Goal: Find specific page/section: Find specific page/section

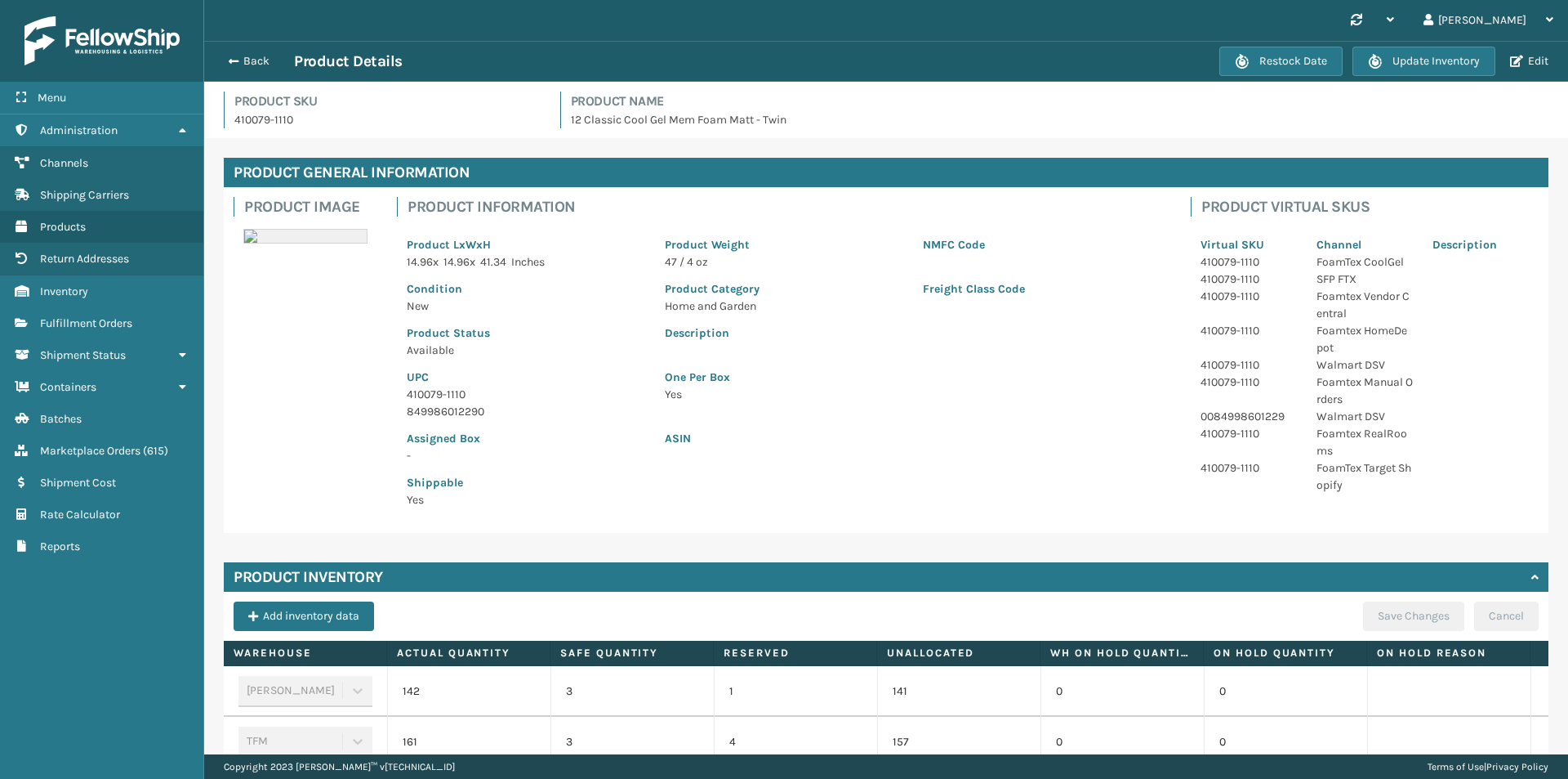
scroll to position [327, 0]
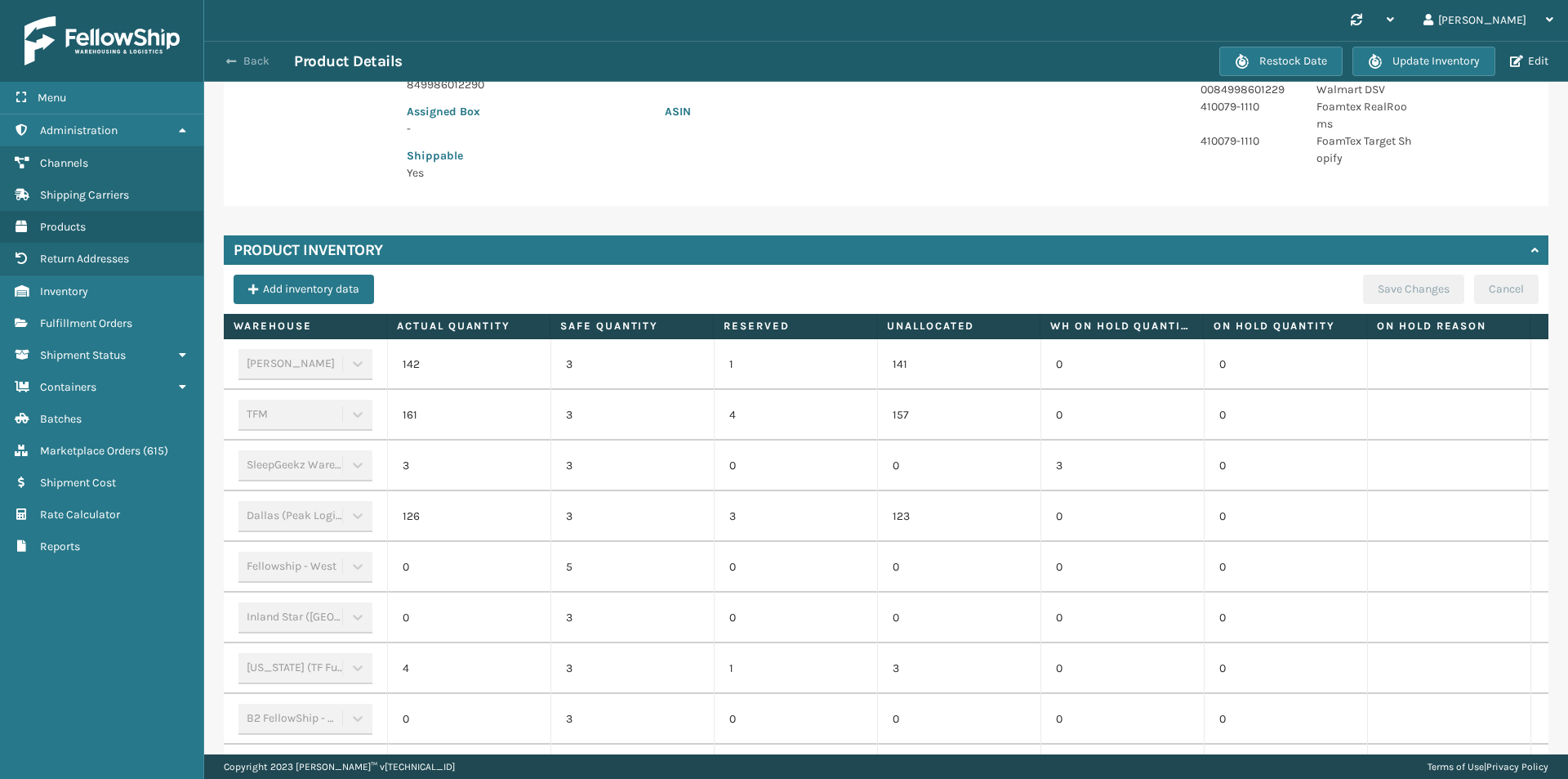
click at [253, 60] on button "Back" at bounding box center [256, 62] width 75 height 14
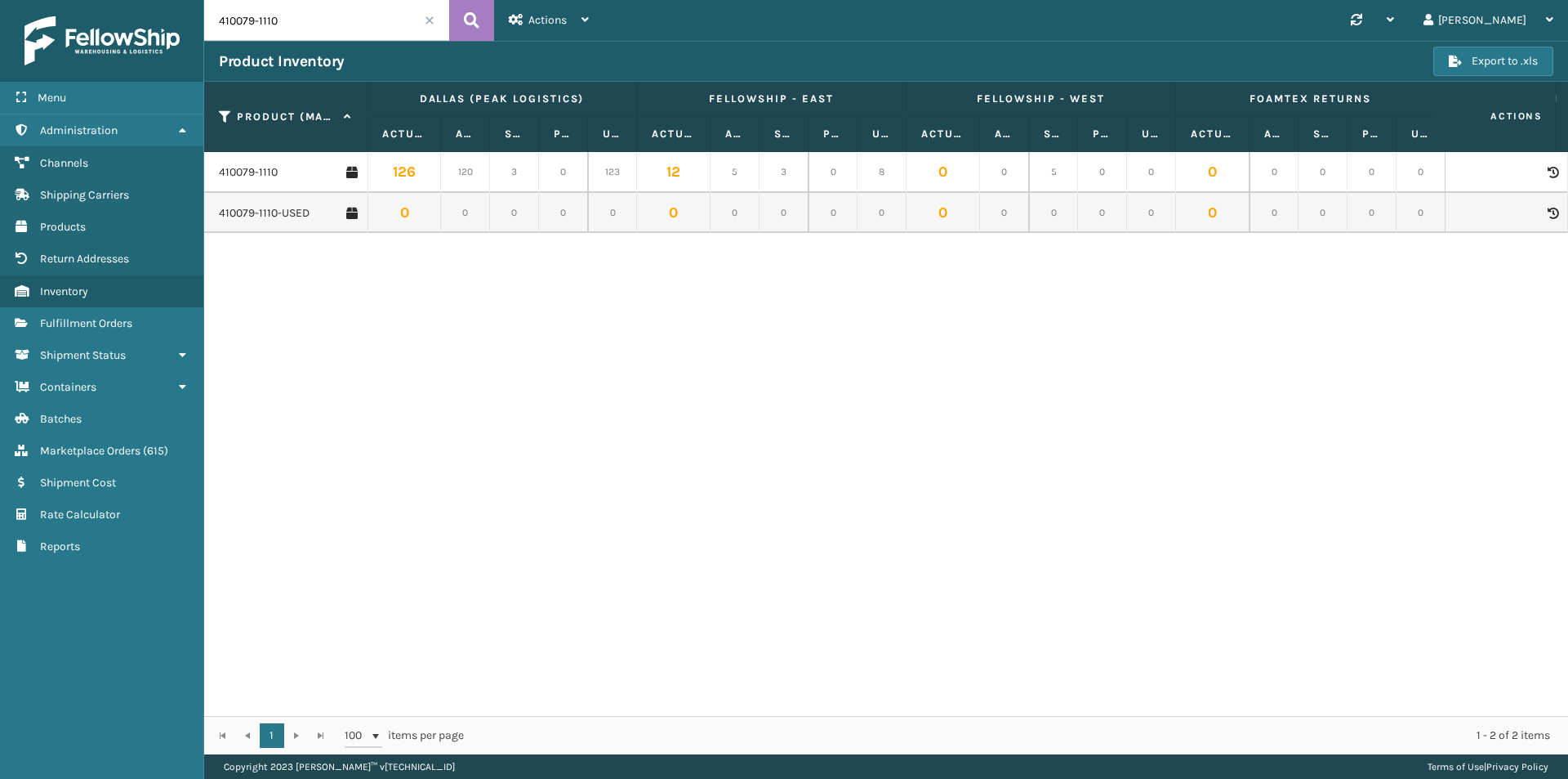
drag, startPoint x: 271, startPoint y: 21, endPoint x: 174, endPoint y: 21, distance: 97.0
click at [174, 0] on div "Menu Administration Channels Shipping Carriers Products Return Addresses Invent…" at bounding box center [784, 0] width 1568 height 0
paste input "167-115"
type input "410167-1150"
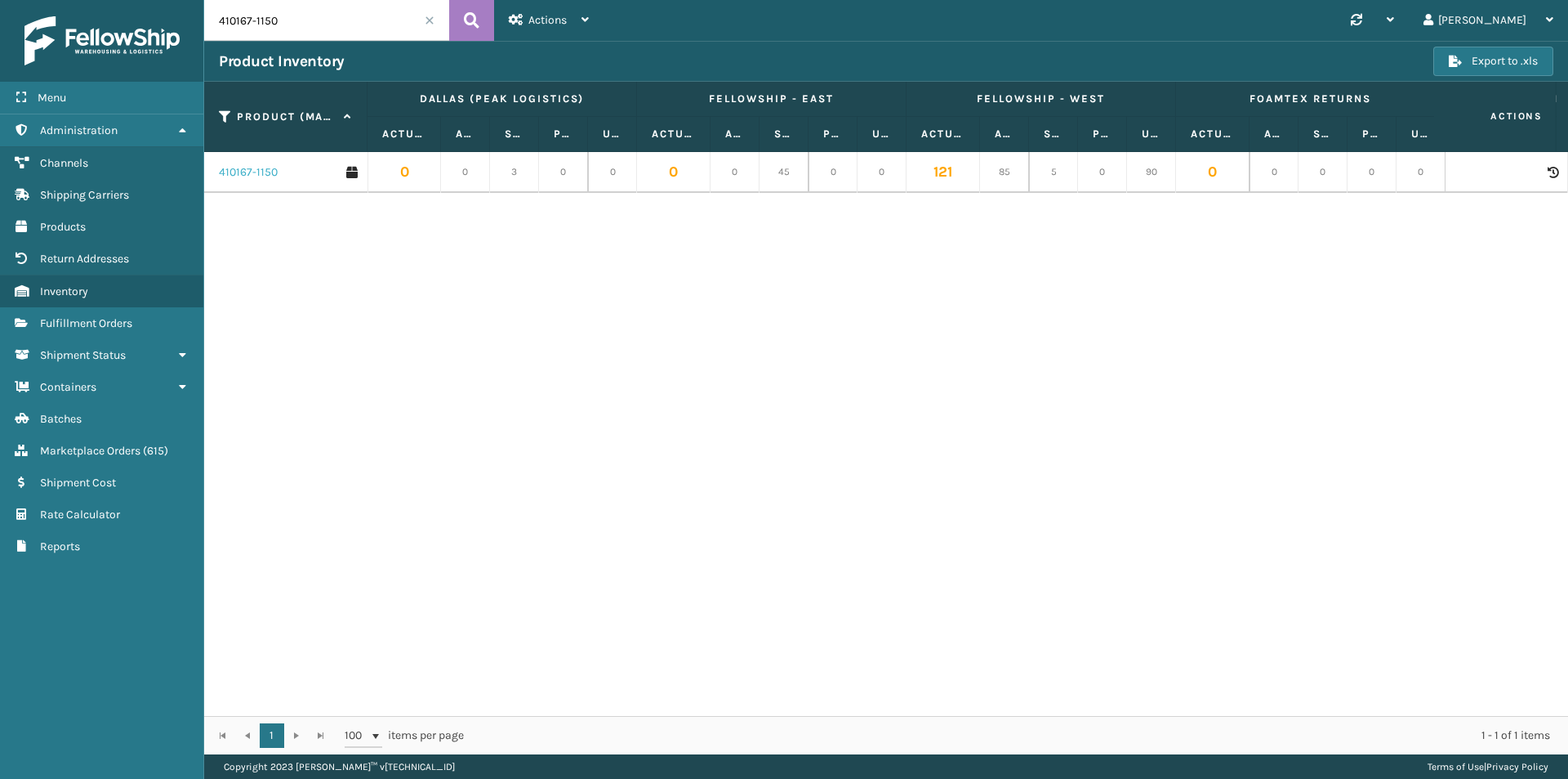
click at [253, 171] on link "410167-1150" at bounding box center [248, 172] width 59 height 16
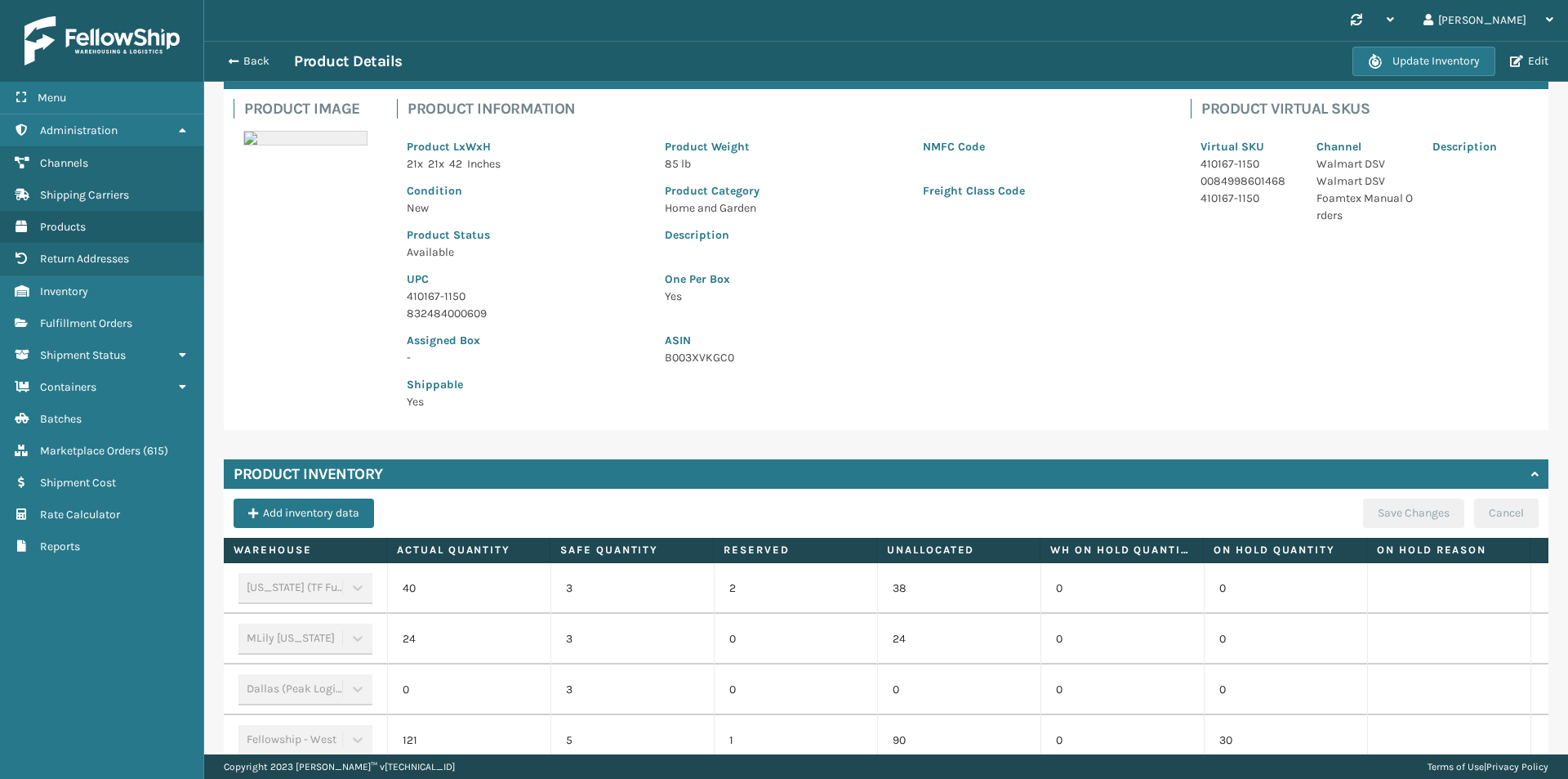
scroll to position [327, 0]
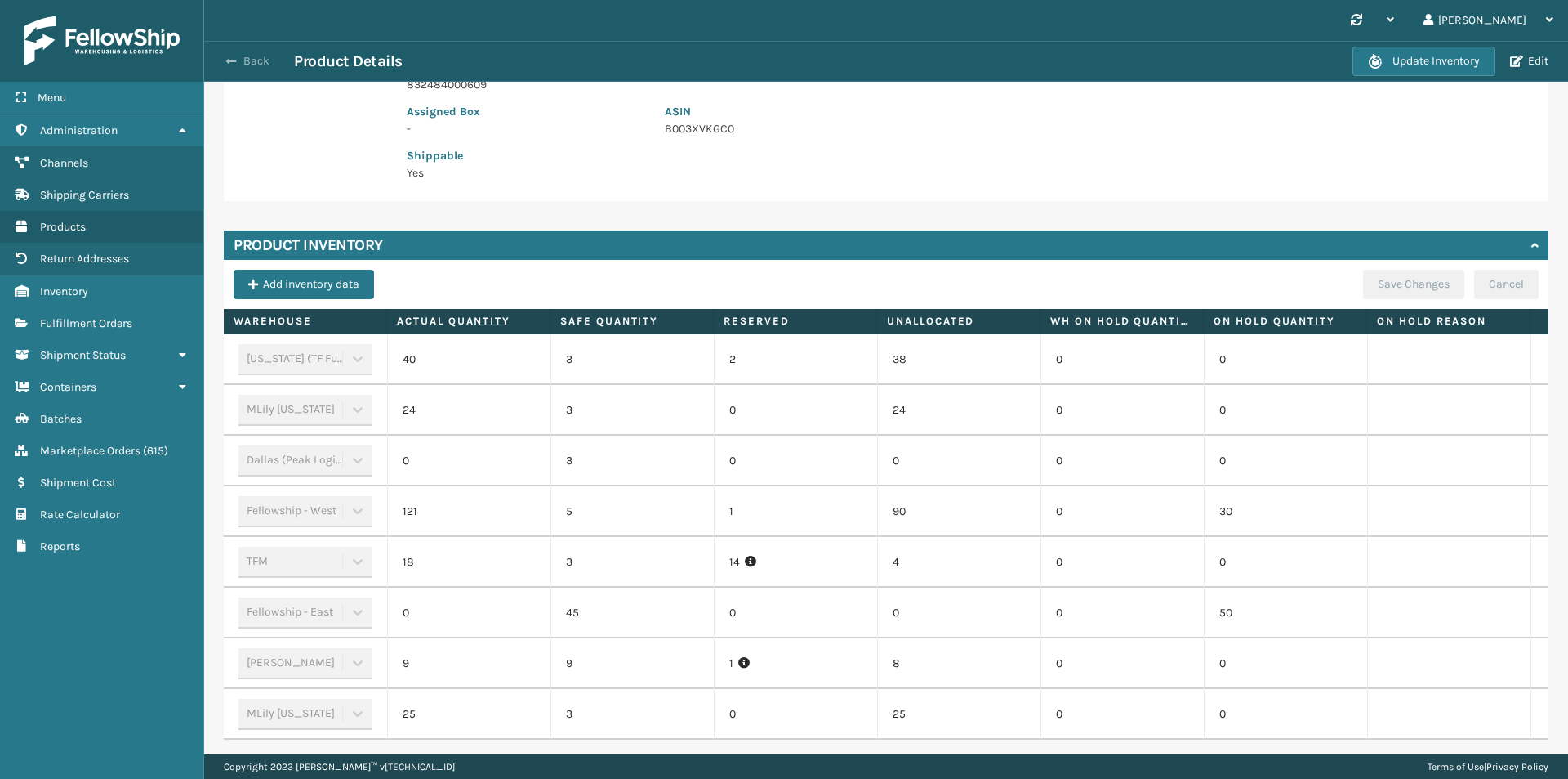
click at [264, 55] on button "Back" at bounding box center [256, 62] width 75 height 14
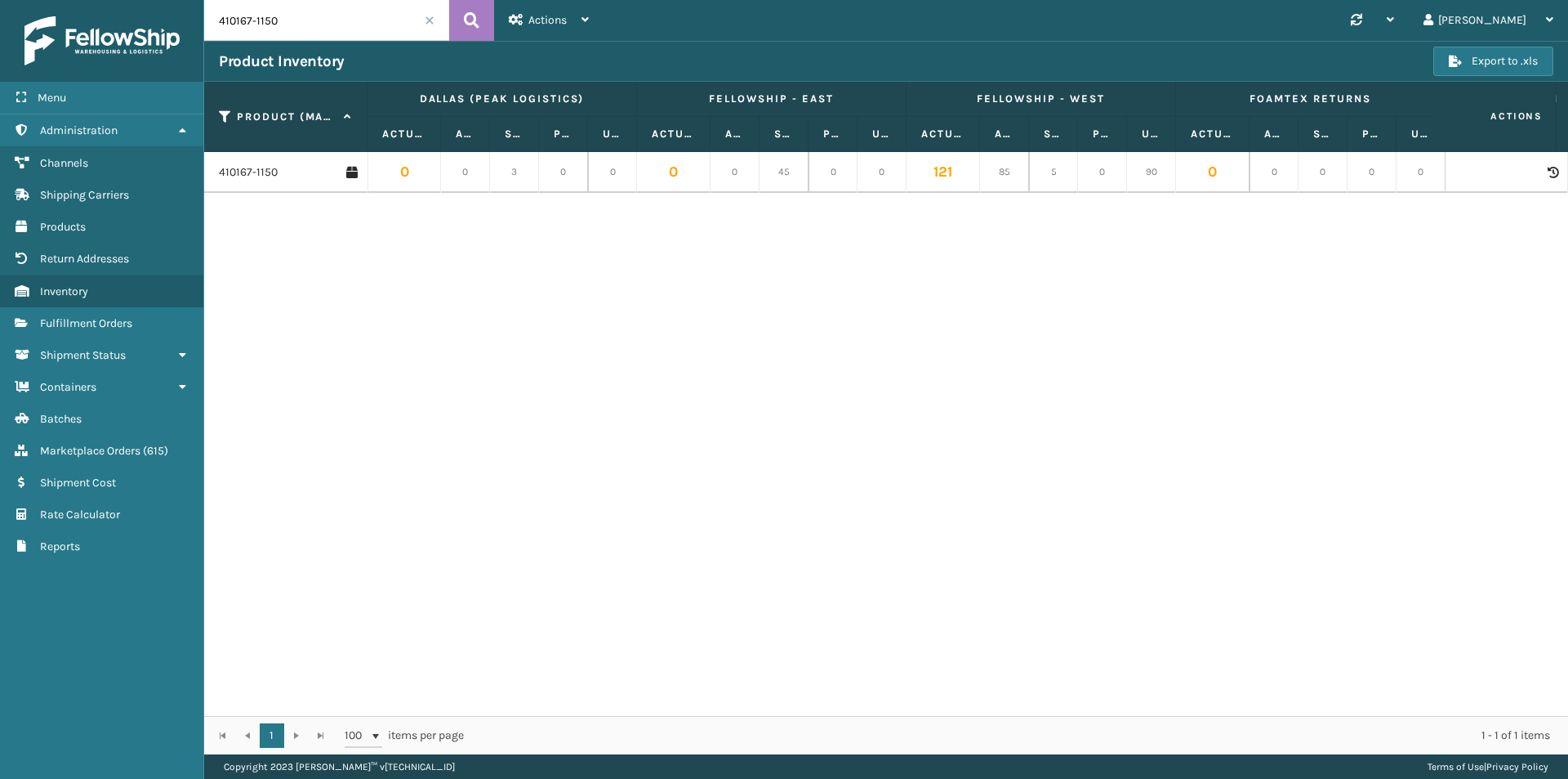
drag, startPoint x: 264, startPoint y: 26, endPoint x: 186, endPoint y: 25, distance: 78.0
click at [186, 0] on div "Menu Administration Channels Shipping Carriers Products Return Addresses Invent…" at bounding box center [784, 0] width 1568 height 0
paste input "2668900 3769189946 2 0 2 104.4 10.8 [STREET_ADDRESS][PERSON_NAME]"
type input "42668900 3769189946 2 0 2 104.4 10.8 [STREET_ADDRESS][PERSON_NAME]"
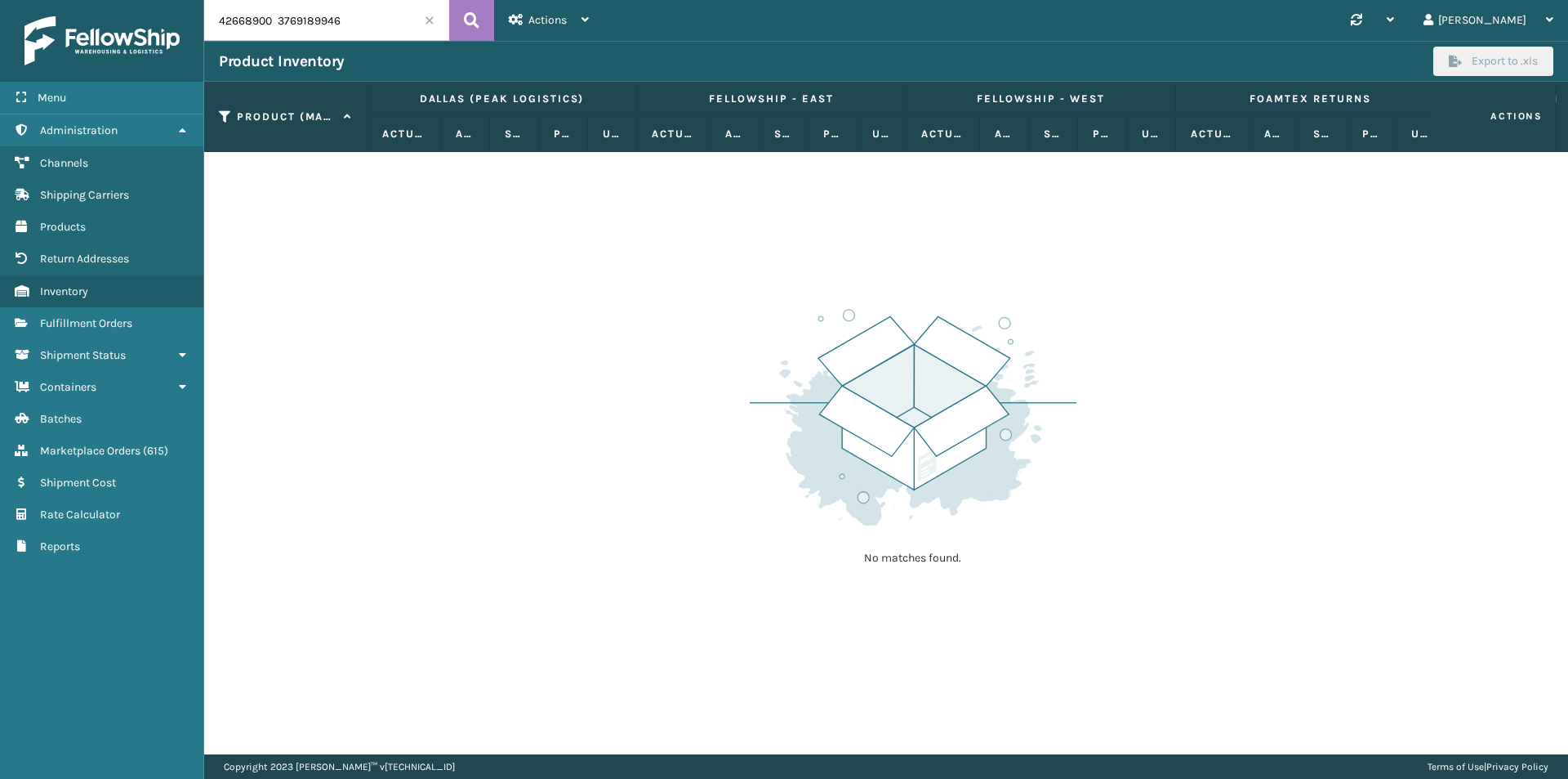
drag, startPoint x: 387, startPoint y: 19, endPoint x: 402, endPoint y: 17, distance: 15.1
click at [393, 18] on input "42668900 3769189946 2 0 2 104.4 10.8 [STREET_ADDRESS][PERSON_NAME]" at bounding box center [327, 20] width 245 height 41
click at [430, 23] on span at bounding box center [429, 20] width 10 height 10
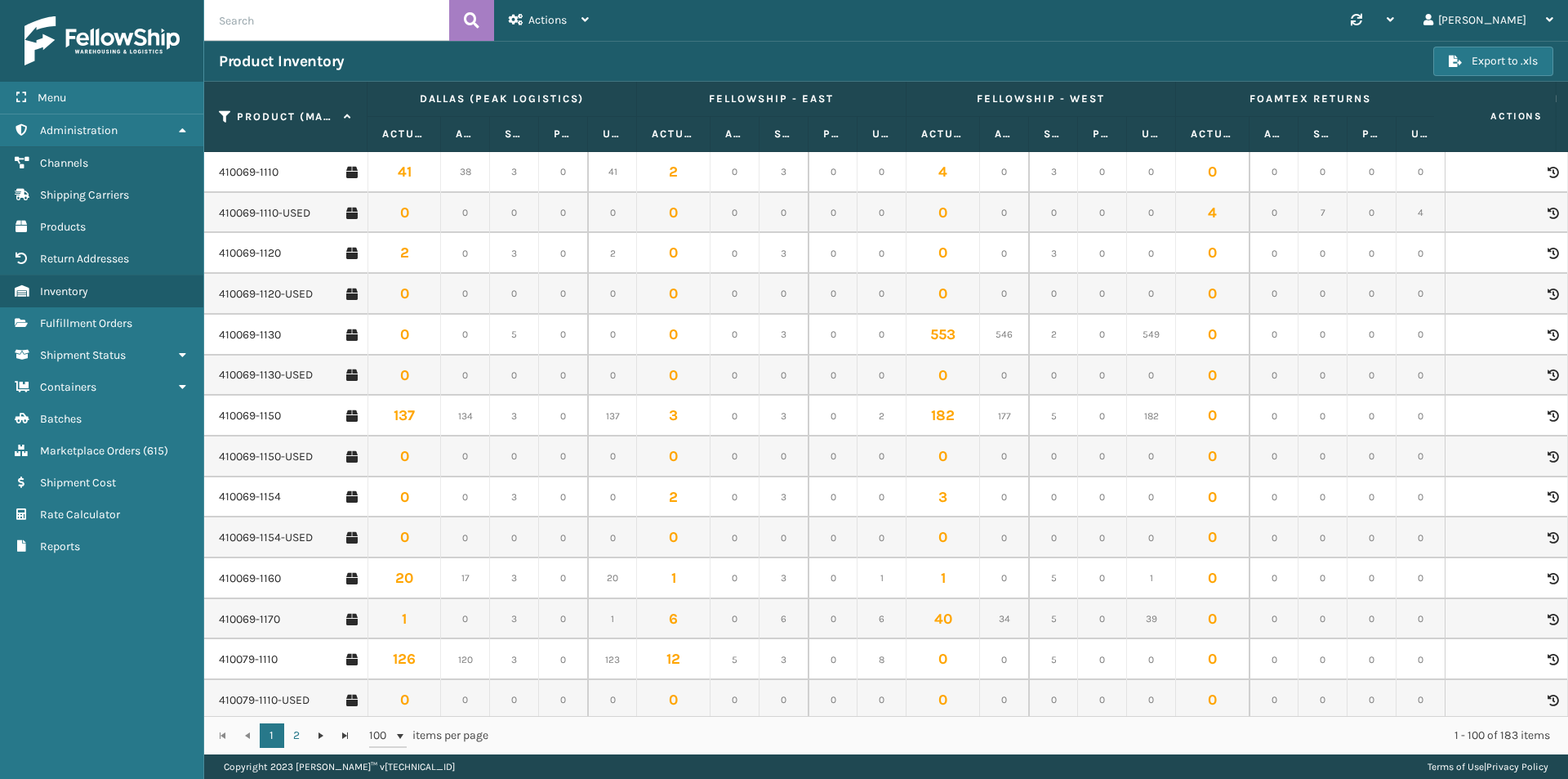
click at [349, 24] on input "text" at bounding box center [327, 20] width 245 height 41
paste input "410069-1150"
type input "410069-1150"
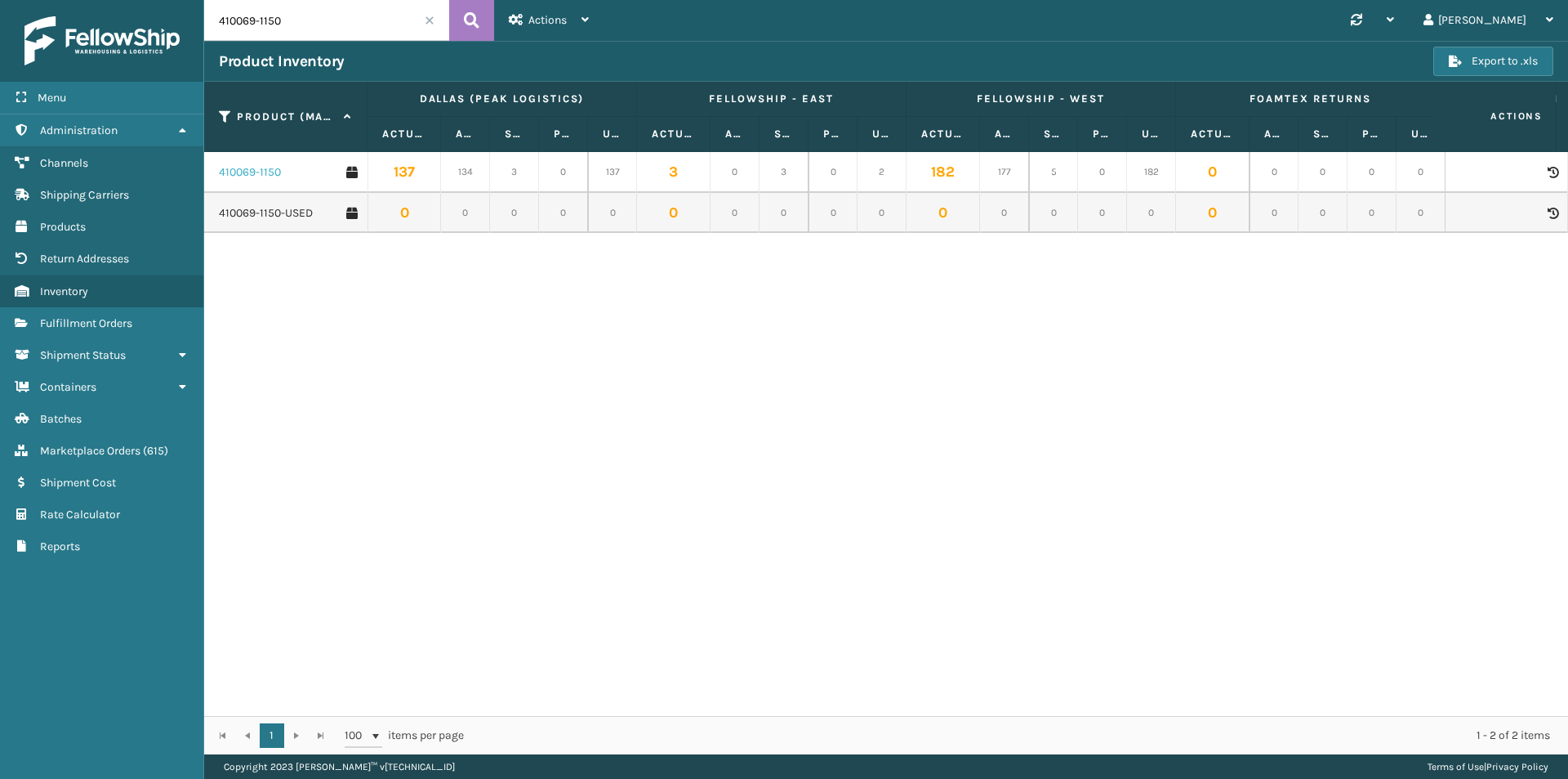
click at [260, 176] on link "410069-1150" at bounding box center [250, 172] width 62 height 16
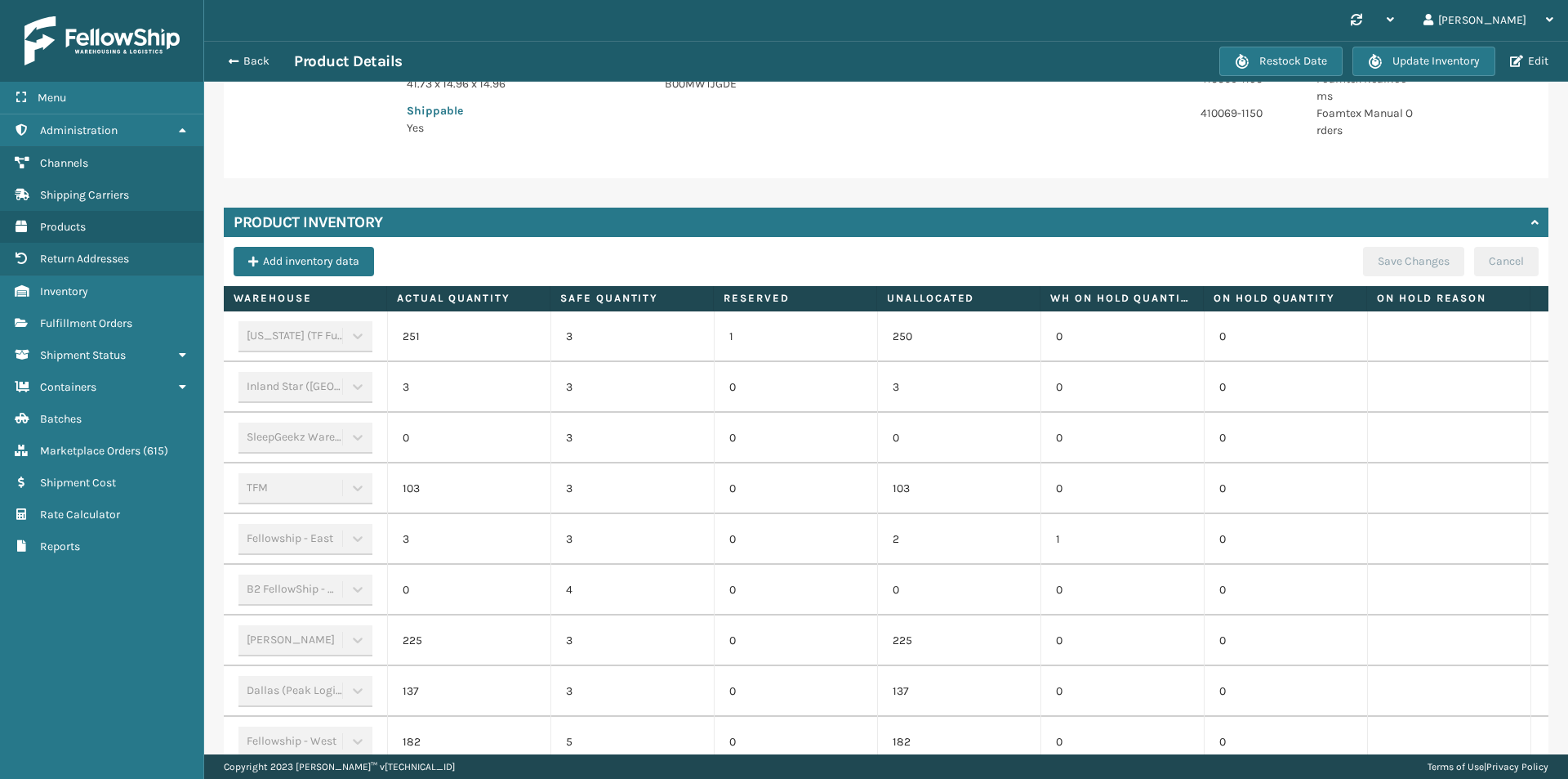
scroll to position [409, 0]
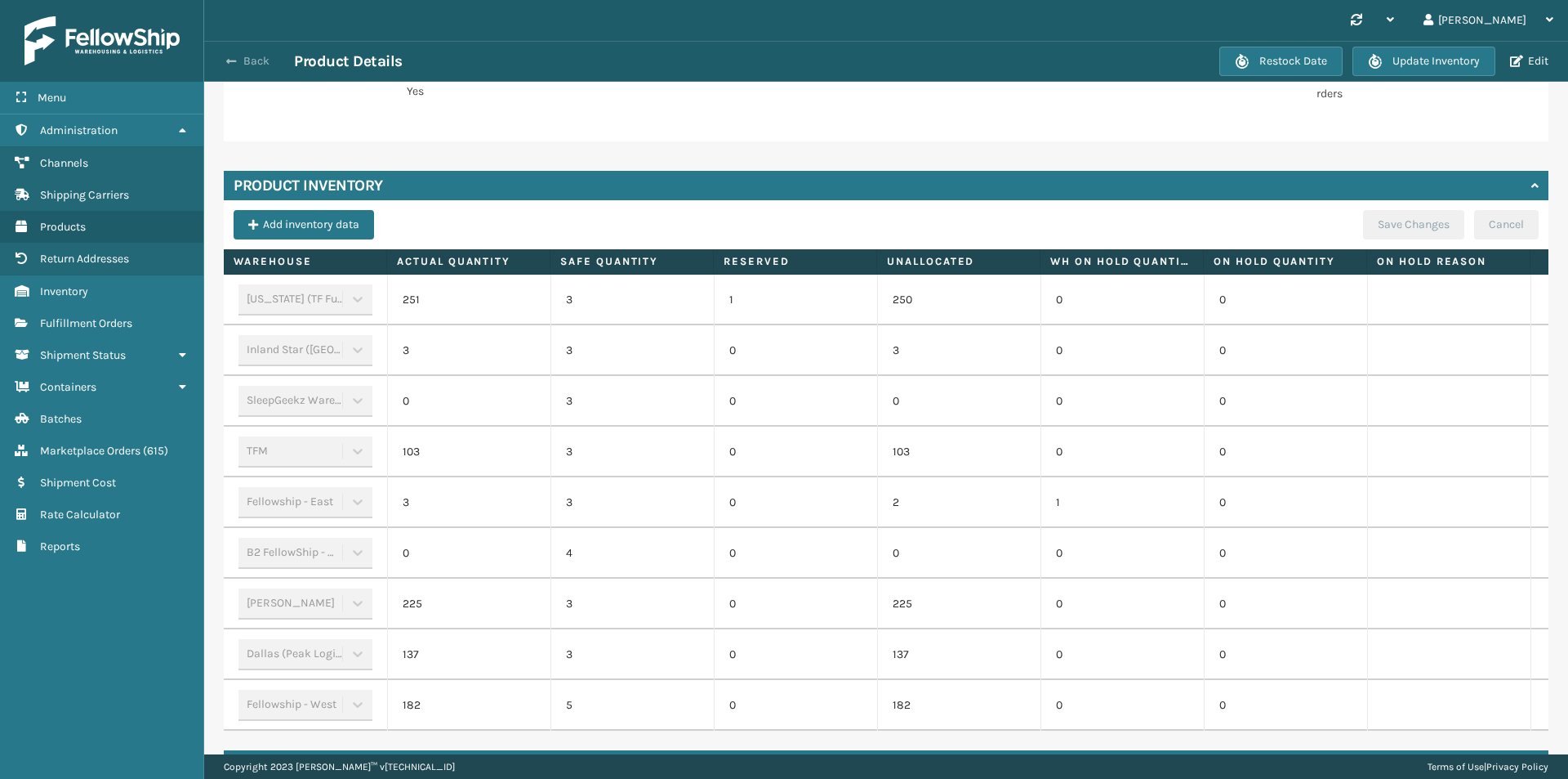
click at [247, 58] on button "Back" at bounding box center [256, 62] width 75 height 14
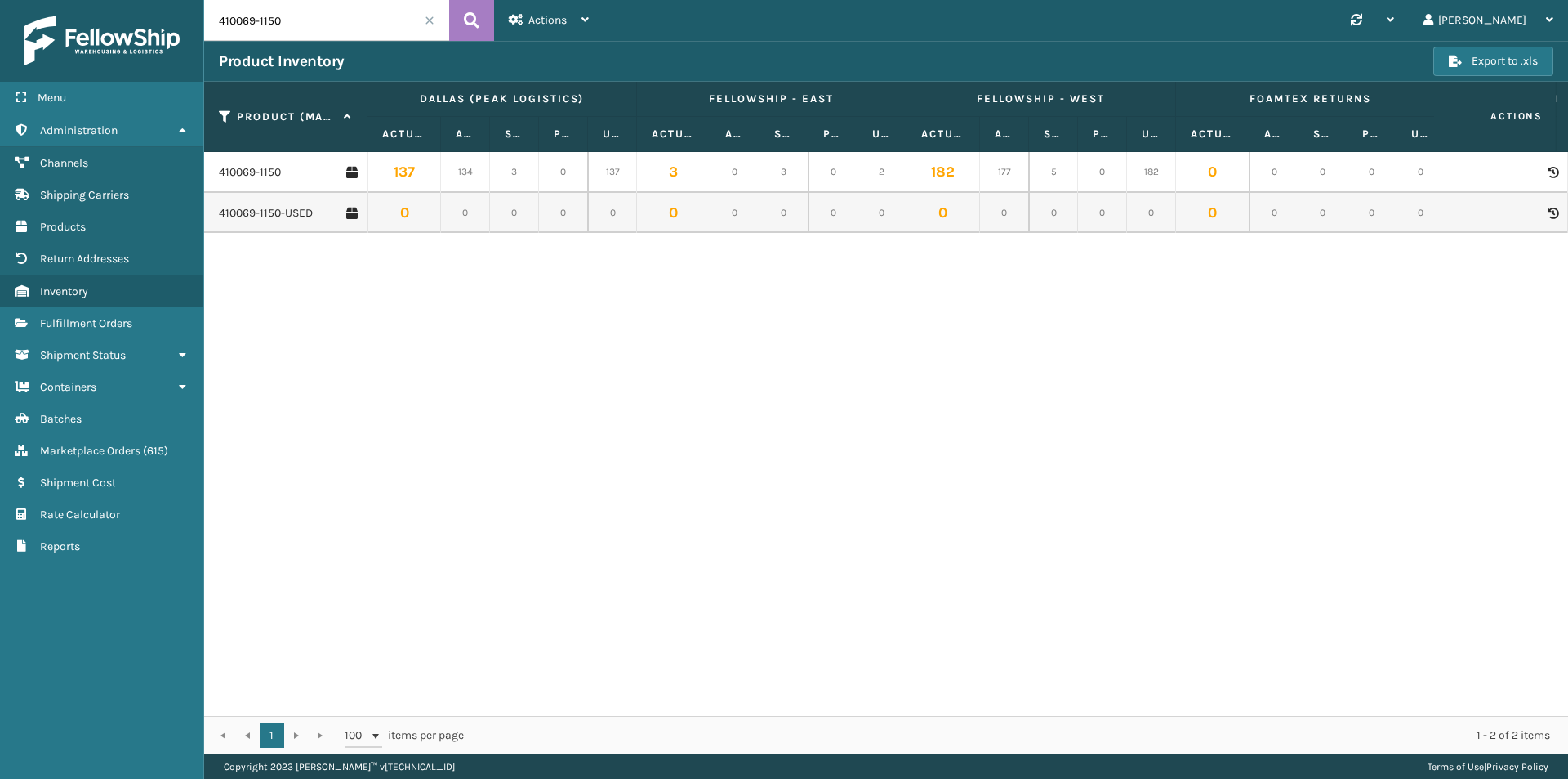
drag, startPoint x: 321, startPoint y: 21, endPoint x: 184, endPoint y: 24, distance: 137.0
click at [184, 0] on div "Menu Administration Channels Shipping Carriers Products Return Addresses Invent…" at bounding box center [784, 0] width 1568 height 0
paste input "79-117"
type input "410079-1170"
click at [470, 18] on icon at bounding box center [471, 20] width 15 height 24
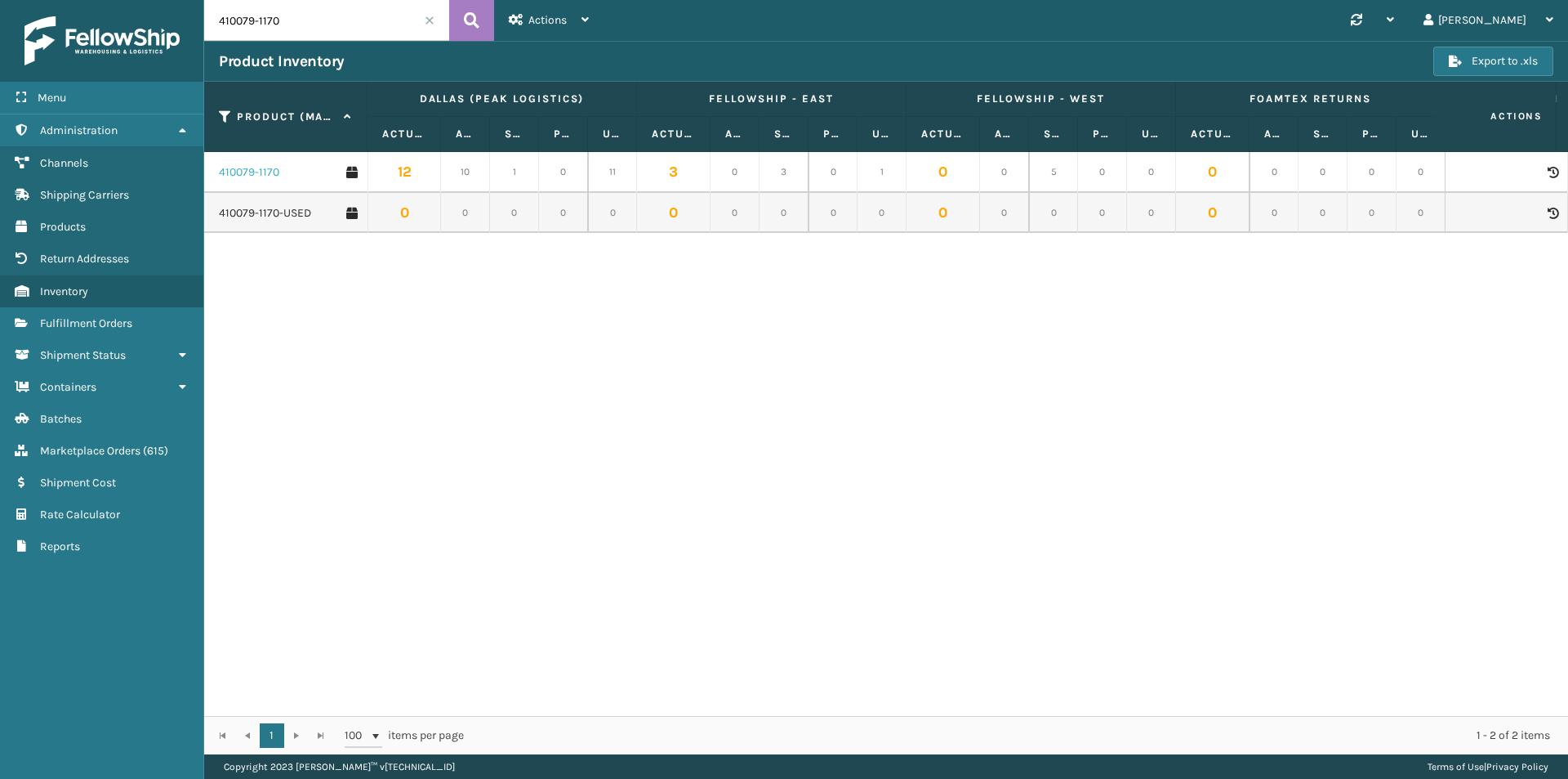
click at [266, 169] on link "410079-1170" at bounding box center [249, 172] width 61 height 16
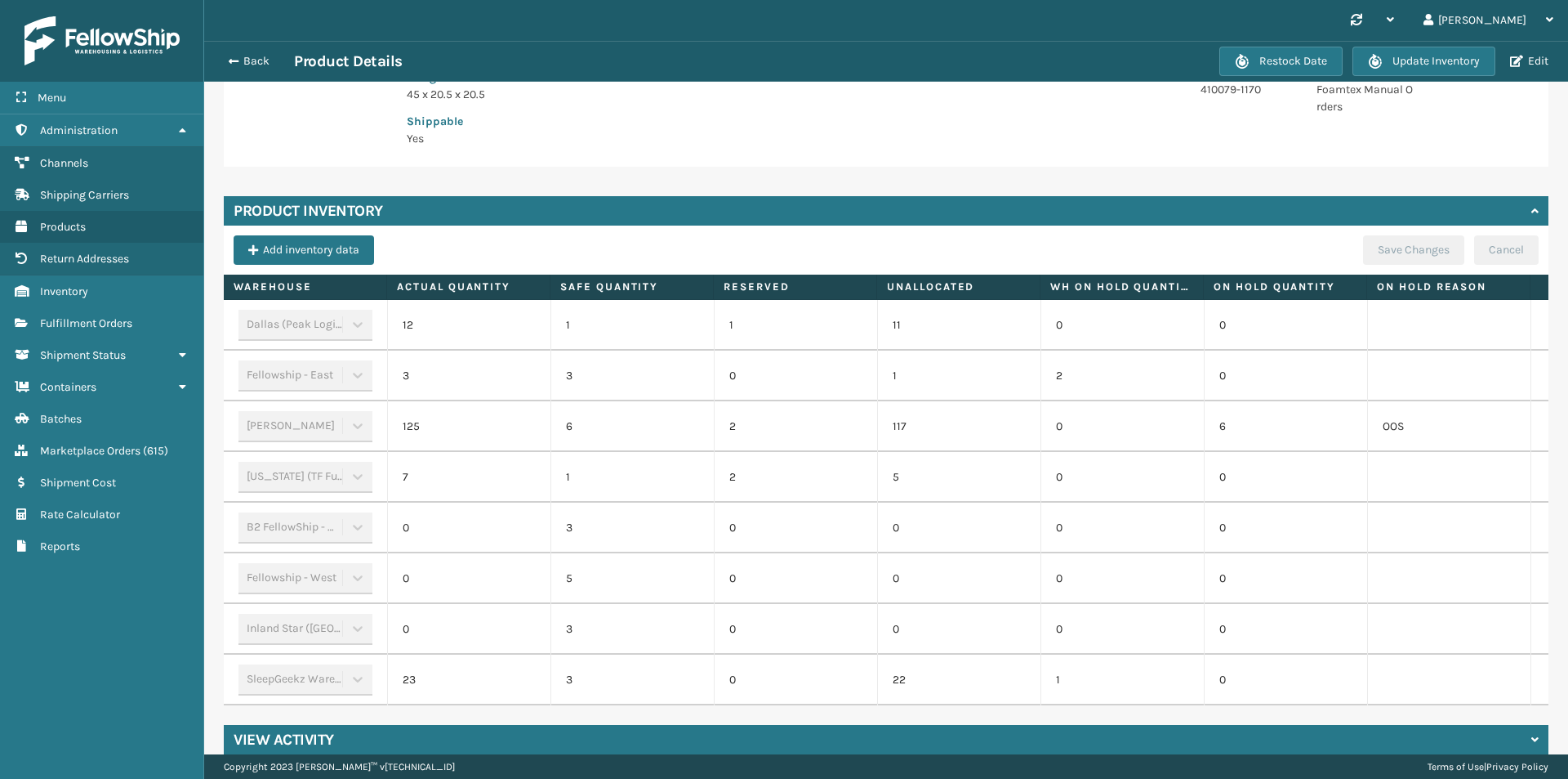
scroll to position [393, 0]
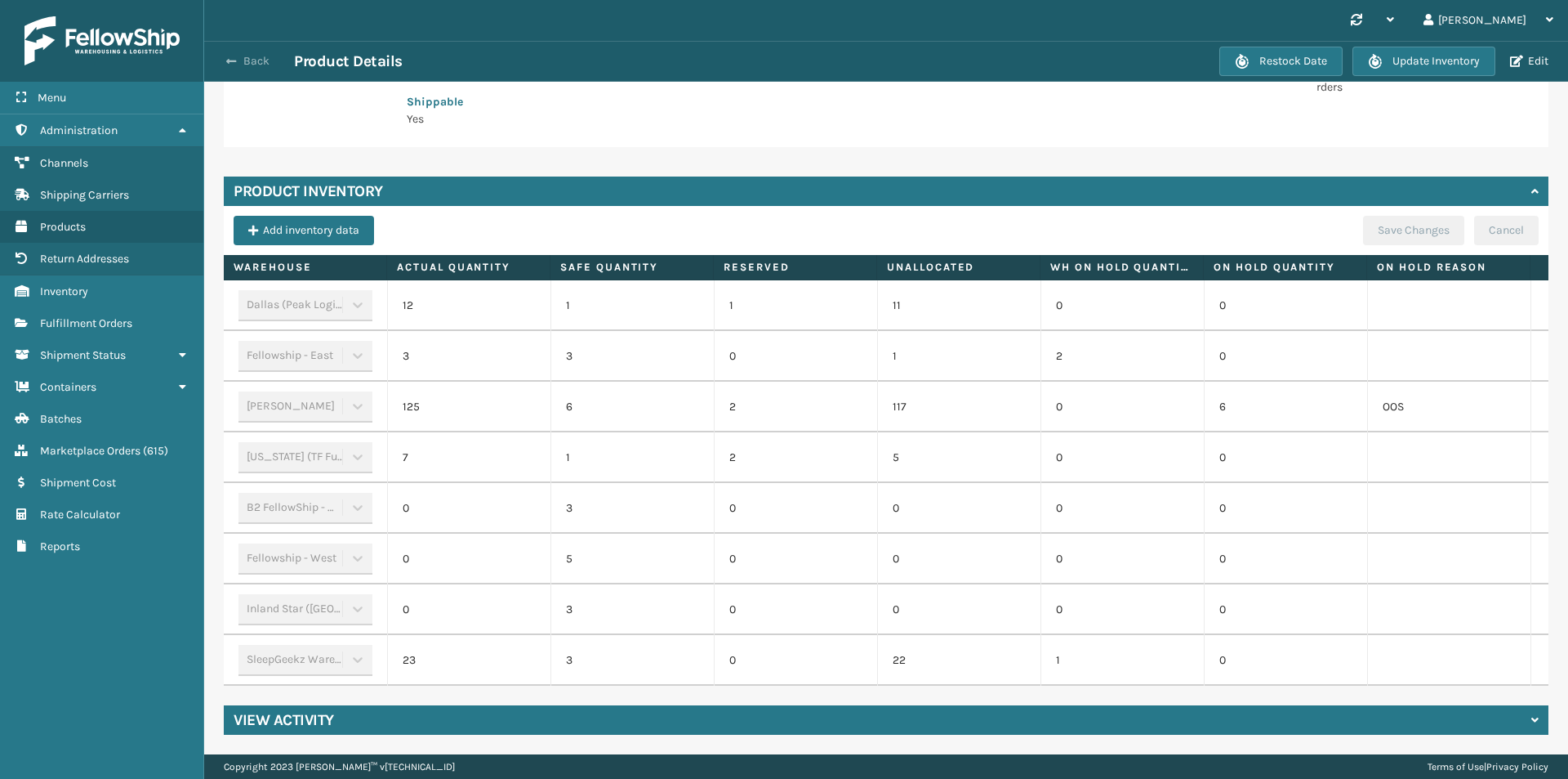
click at [257, 59] on button "Back" at bounding box center [256, 62] width 75 height 14
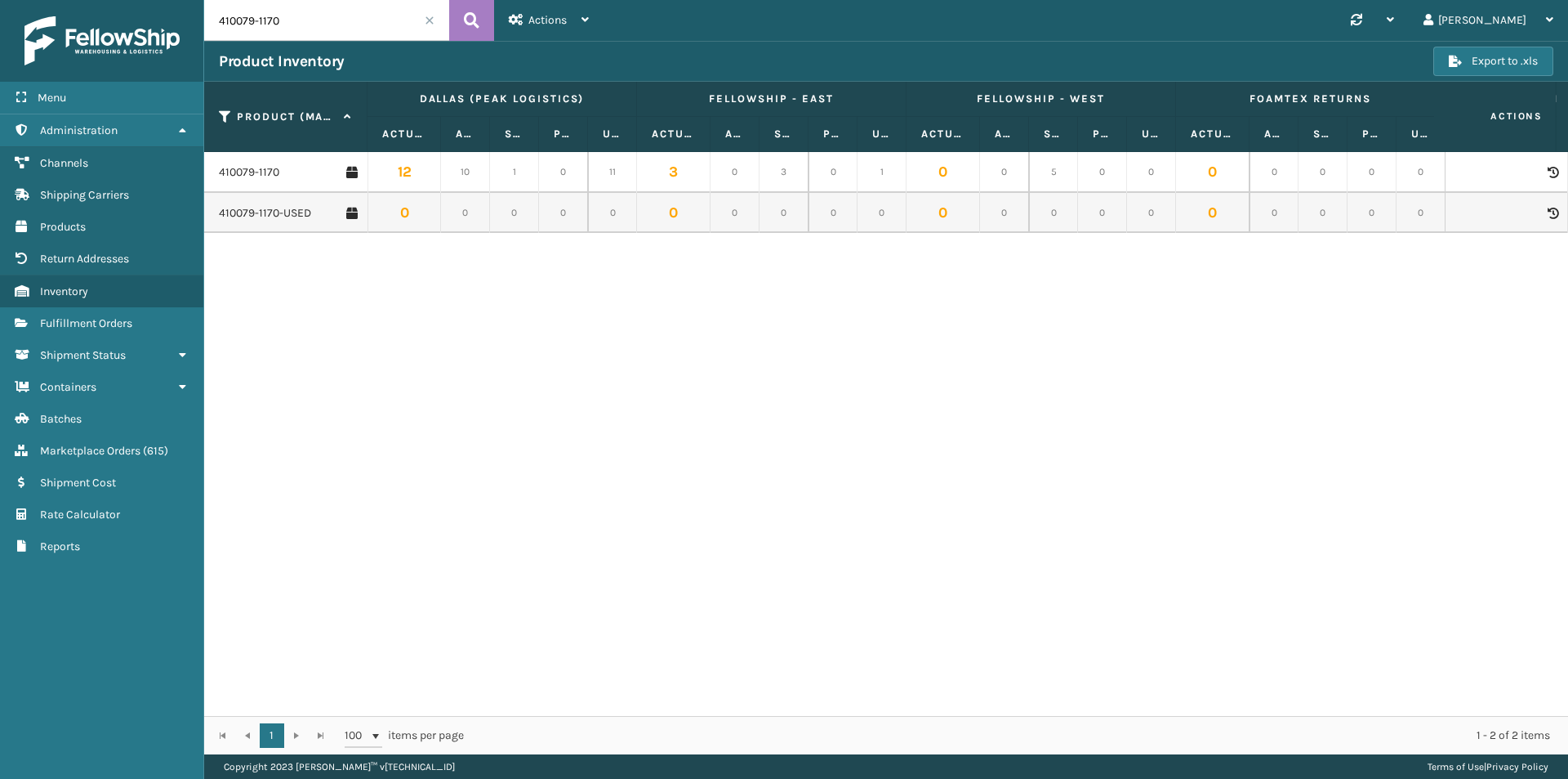
drag, startPoint x: 245, startPoint y: 24, endPoint x: 205, endPoint y: 23, distance: 40.0
click at [205, 23] on input "410079-1170" at bounding box center [327, 20] width 245 height 41
paste input "167-115"
type input "410167-1150"
click at [472, 20] on icon at bounding box center [471, 20] width 15 height 24
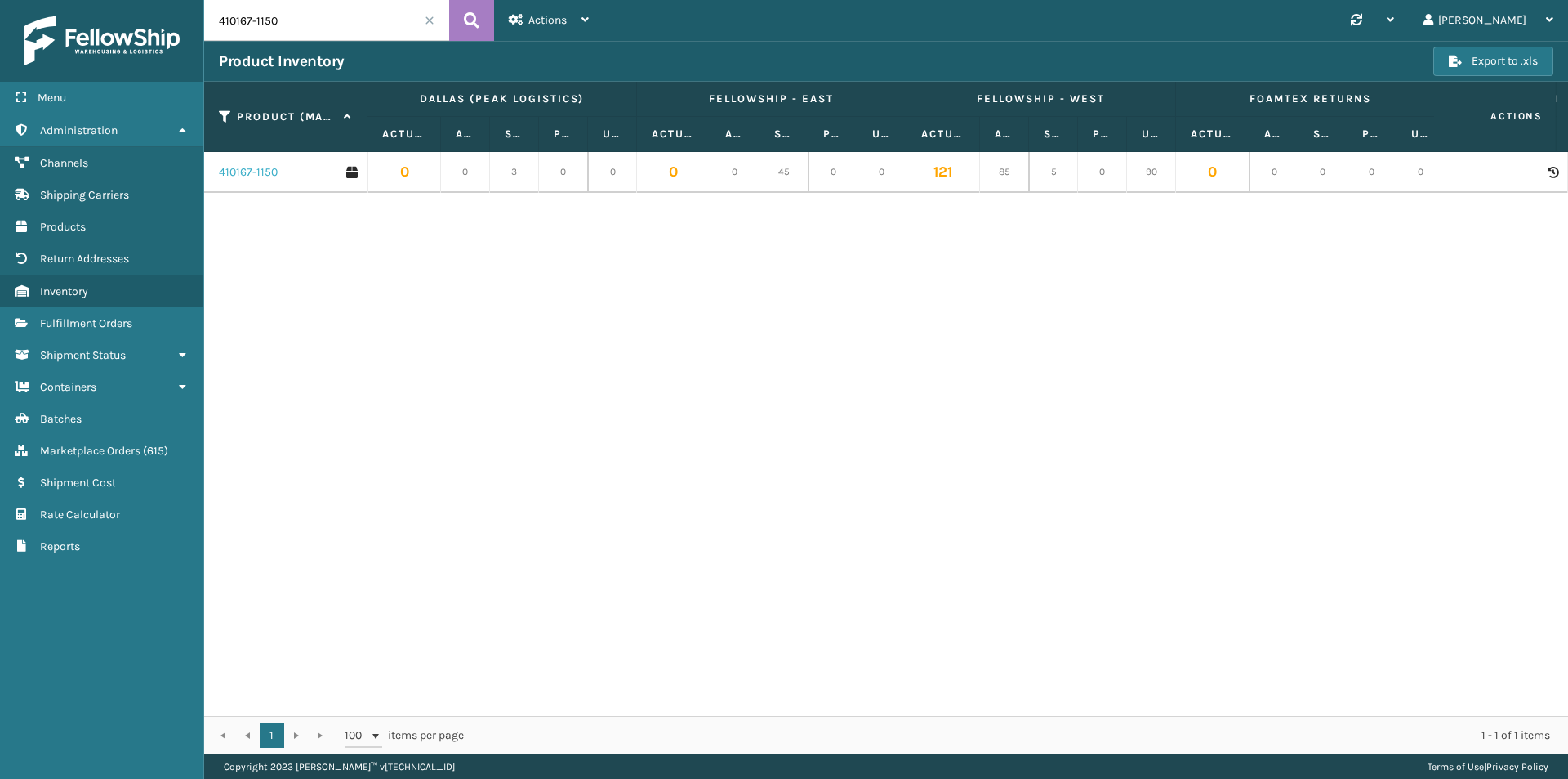
click at [247, 175] on link "410167-1150" at bounding box center [248, 172] width 59 height 16
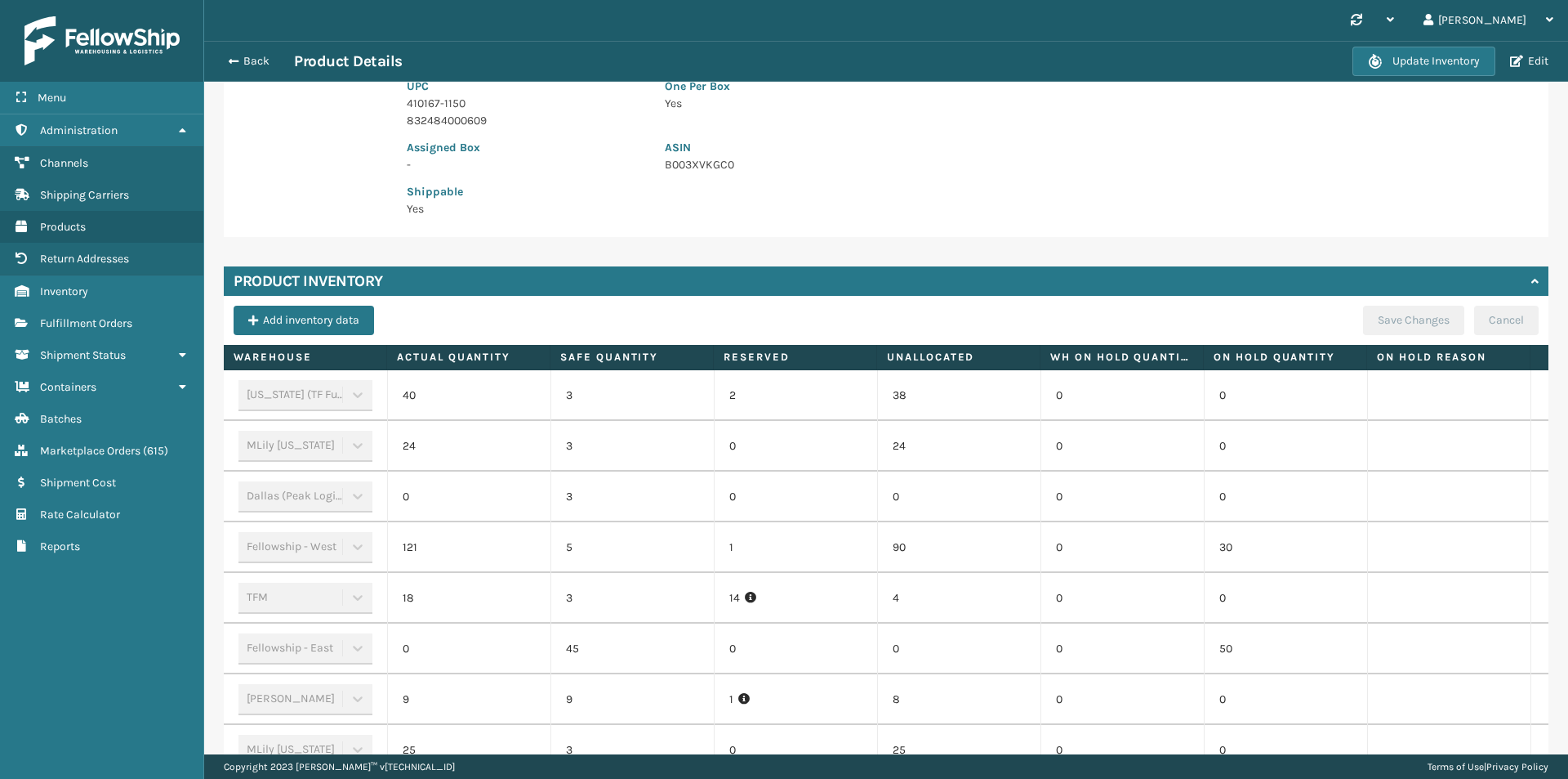
scroll to position [327, 0]
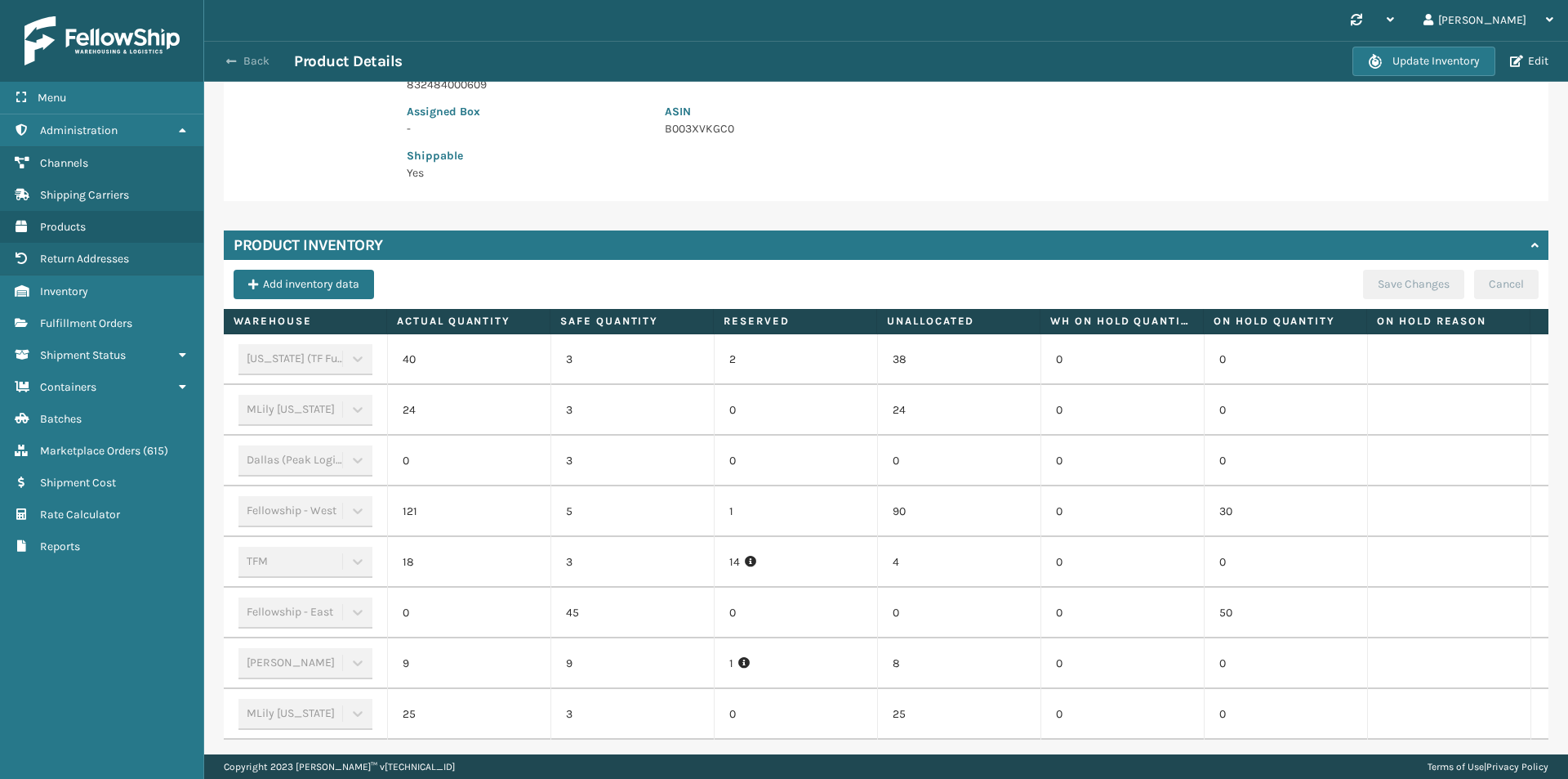
click at [248, 59] on button "Back" at bounding box center [256, 62] width 75 height 14
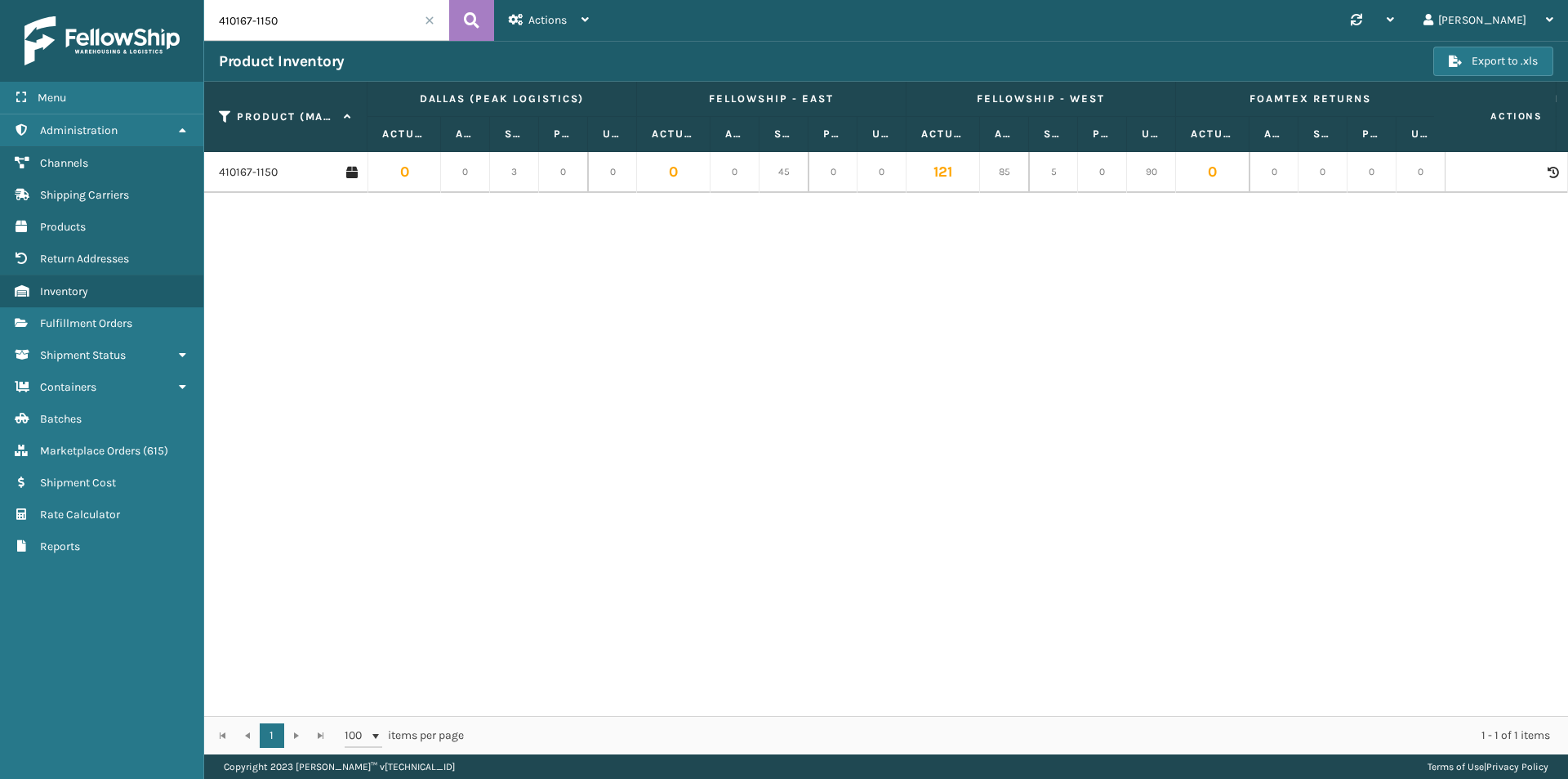
drag, startPoint x: 286, startPoint y: 20, endPoint x: 181, endPoint y: 27, distance: 105.2
click at [181, 0] on div "Menu Administration Channels Shipping Carriers Products Return Addresses Invent…" at bounding box center [784, 0] width 1568 height 0
paste input "069-113"
type input "410069-1130"
click at [476, 16] on icon at bounding box center [471, 20] width 15 height 24
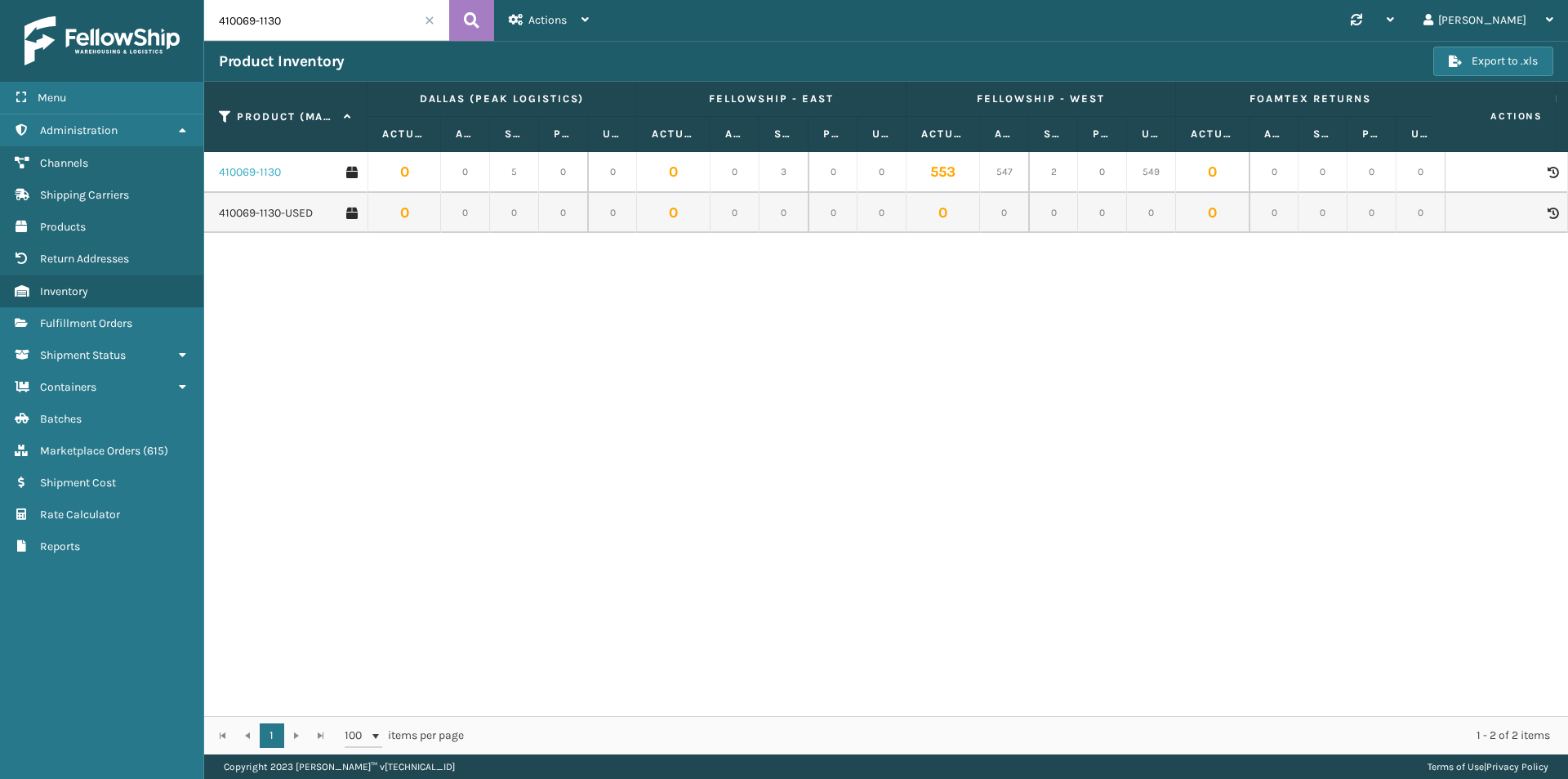
click at [260, 178] on link "410069-1130" at bounding box center [250, 172] width 62 height 16
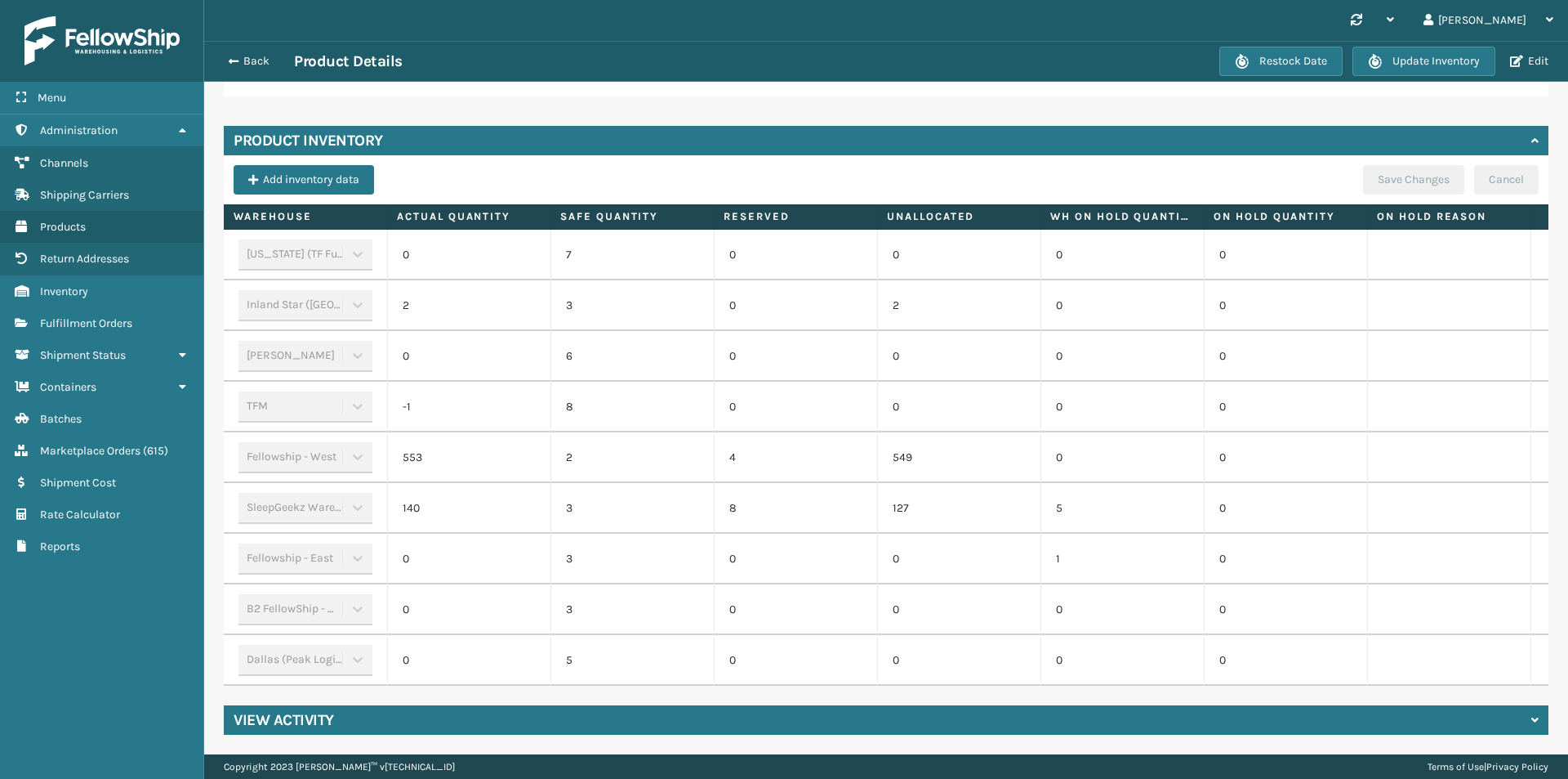
scroll to position [500, 0]
click at [246, 58] on button "Back" at bounding box center [256, 62] width 75 height 14
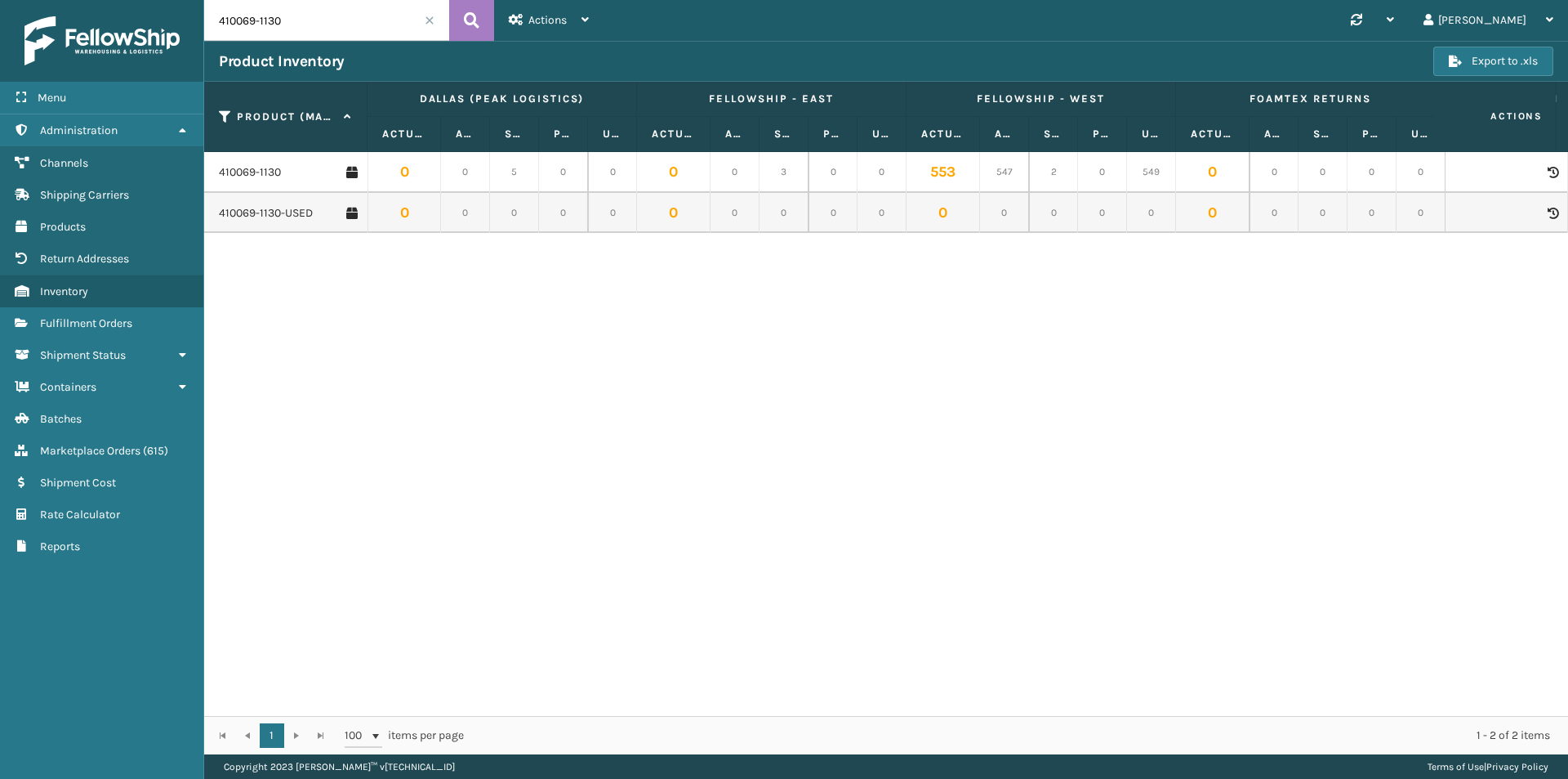
drag, startPoint x: 205, startPoint y: 27, endPoint x: 196, endPoint y: 29, distance: 9.2
click at [196, 0] on div "Menu Administration Channels Shipping Carriers Products Return Addresses Invent…" at bounding box center [784, 0] width 1568 height 0
paste input "79-115"
type input "410079-1150"
click at [466, 17] on icon at bounding box center [471, 20] width 15 height 24
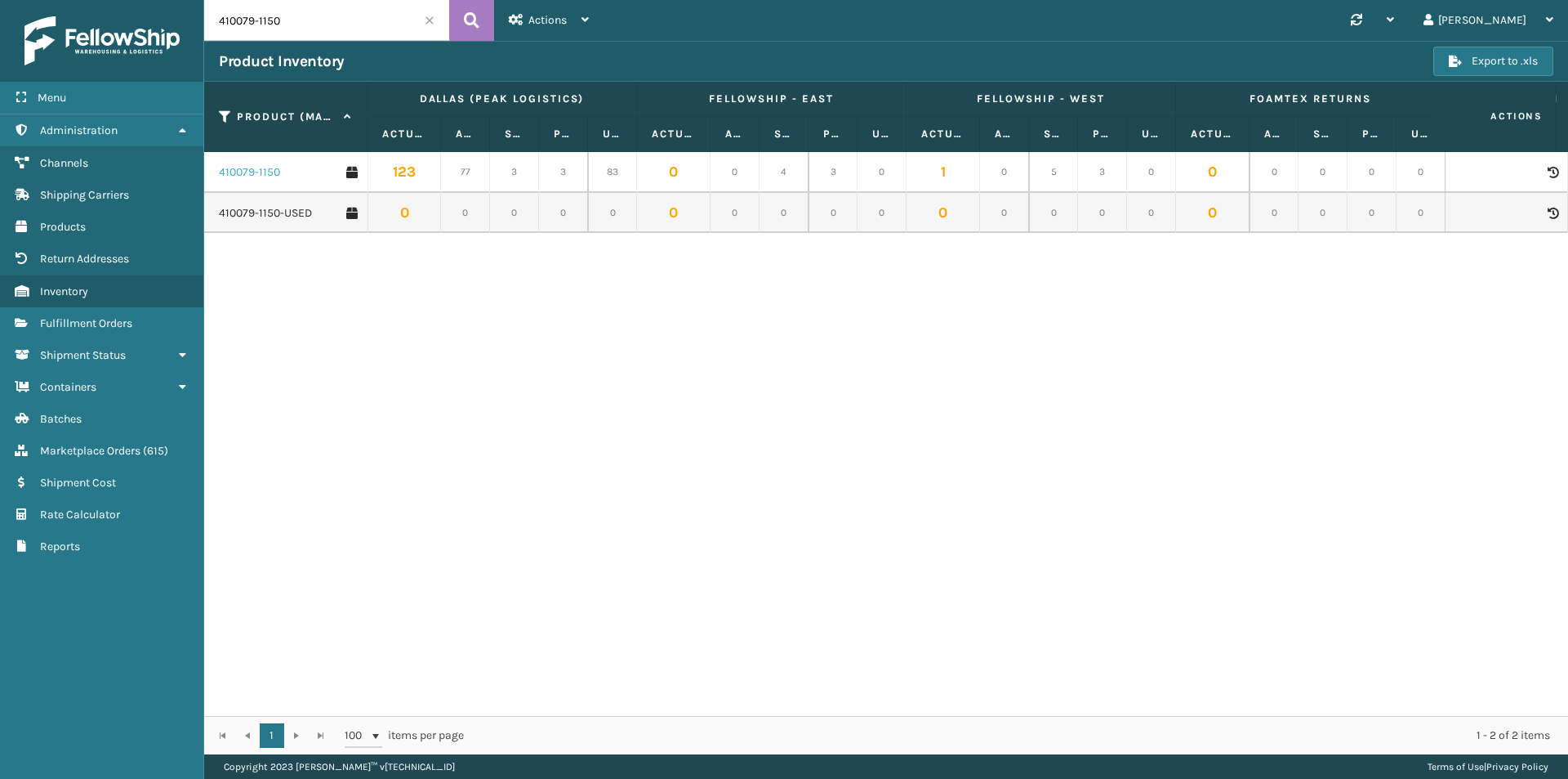
click at [256, 170] on link "410079-1150" at bounding box center [250, 172] width 62 height 16
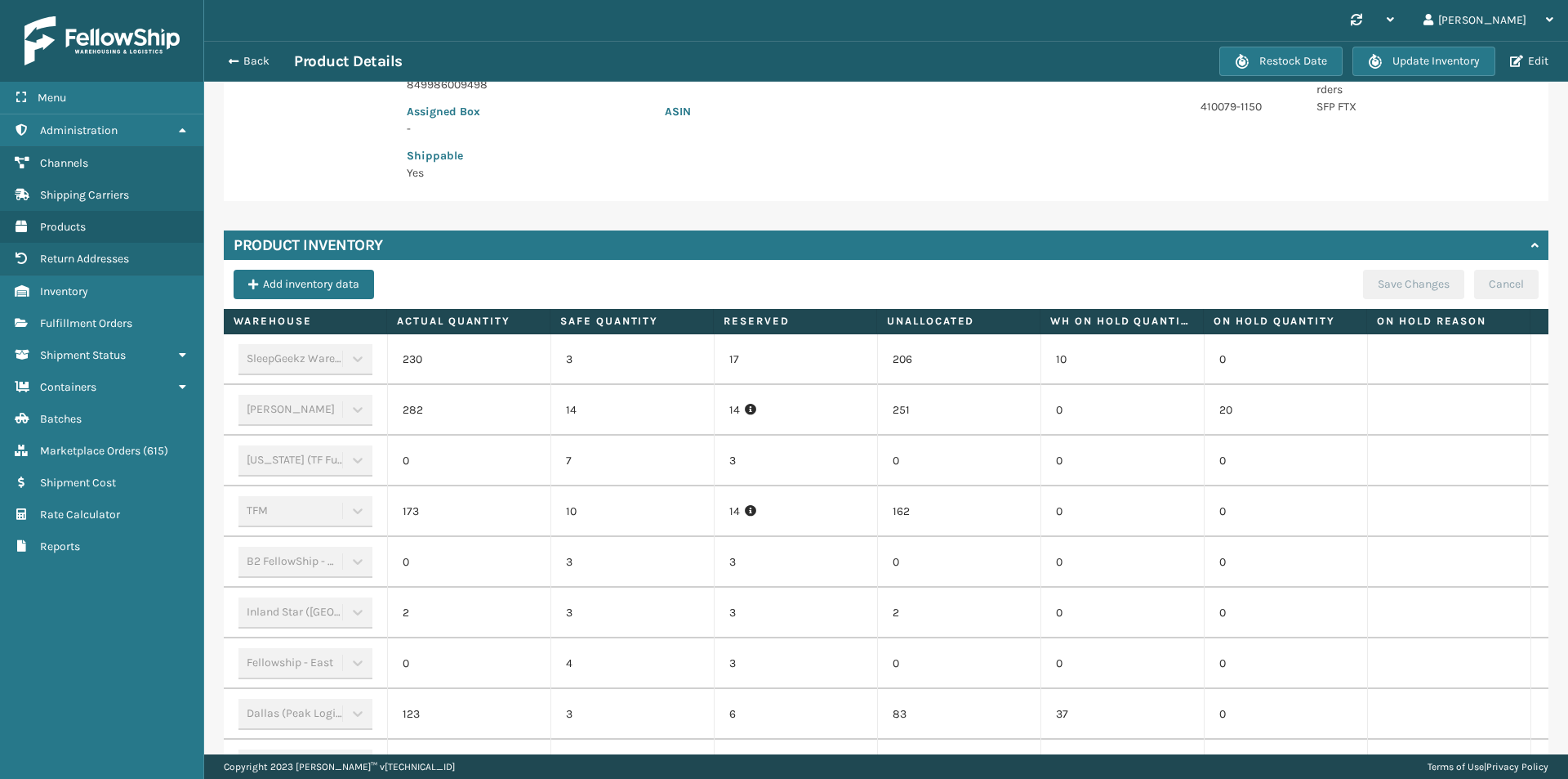
scroll to position [409, 0]
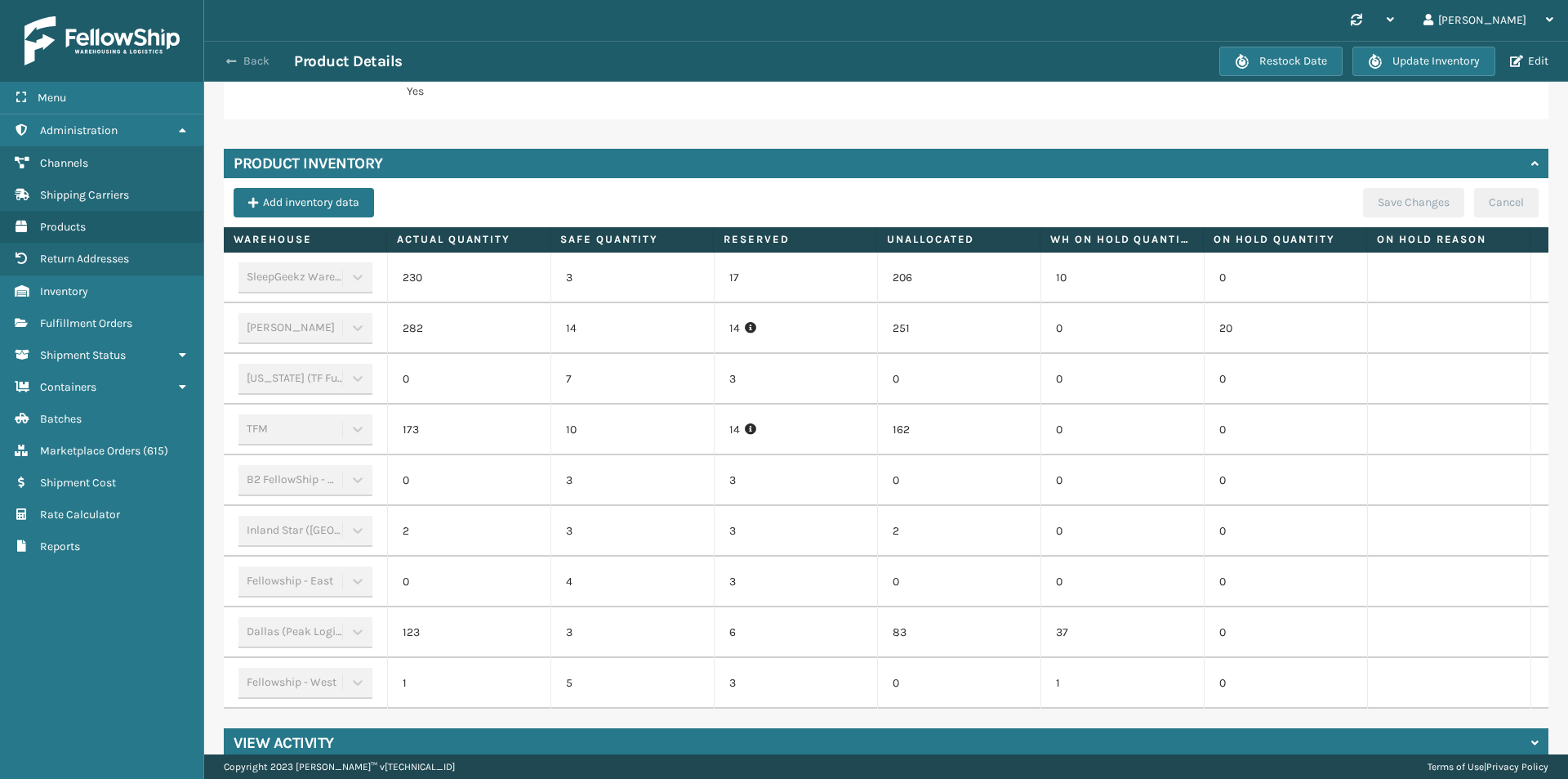
click at [253, 56] on button "Back" at bounding box center [256, 62] width 75 height 14
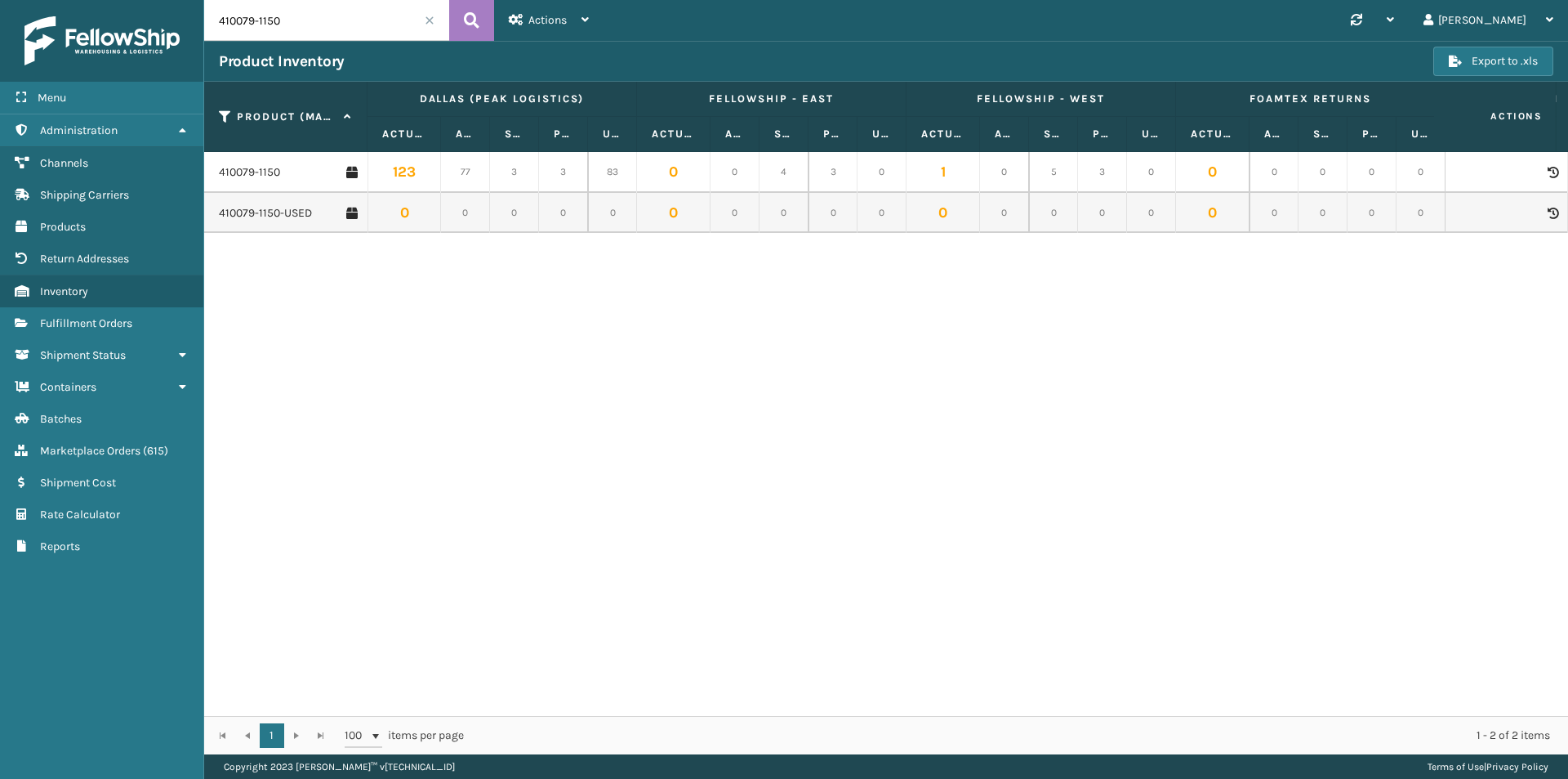
drag, startPoint x: 295, startPoint y: 21, endPoint x: 206, endPoint y: 23, distance: 89.0
click at [206, 23] on input "410079-1150" at bounding box center [327, 20] width 245 height 41
paste input "106-111"
type input "410106-1110"
click at [472, 19] on icon at bounding box center [471, 20] width 15 height 24
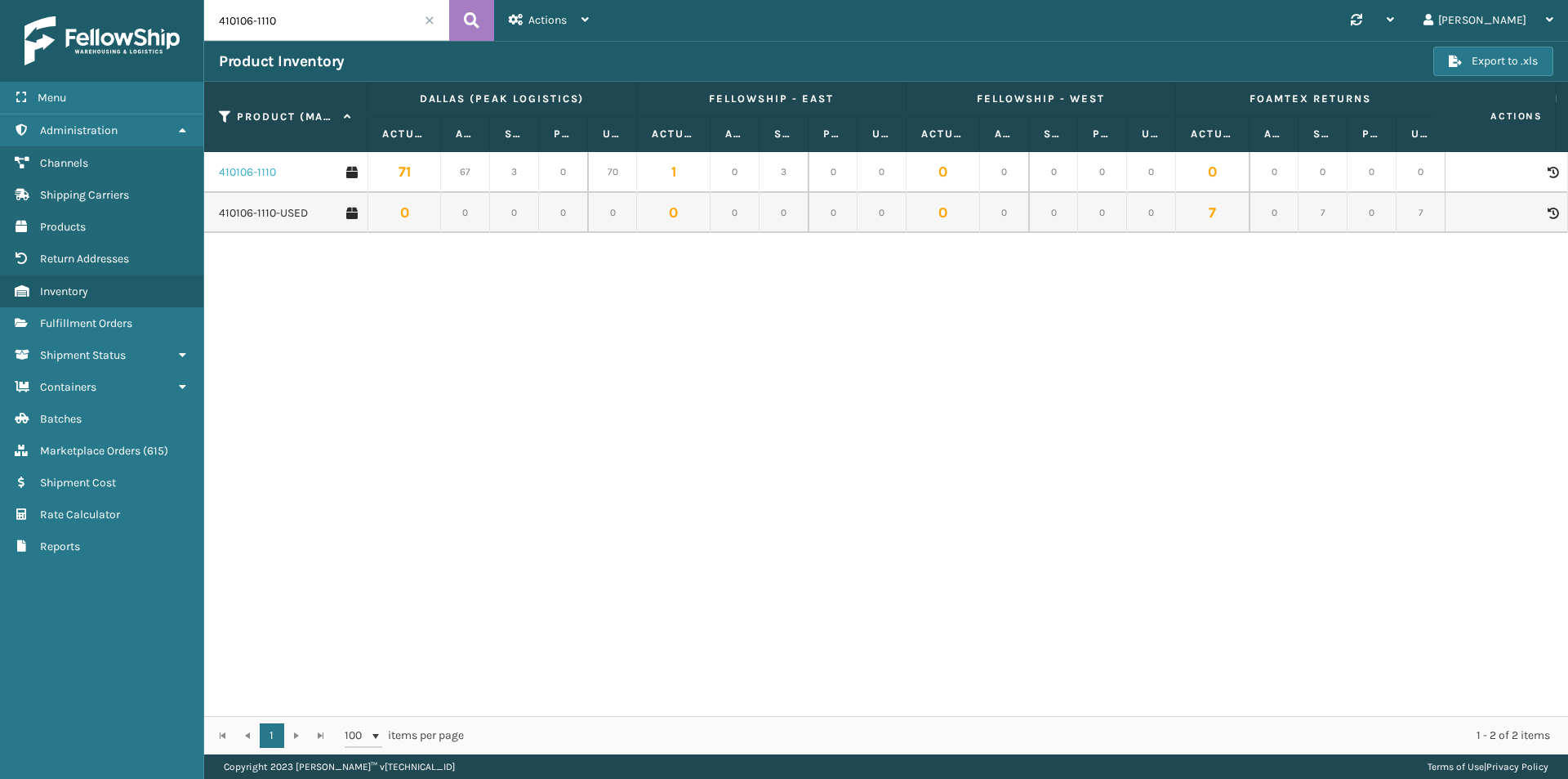
click at [252, 168] on link "410106-1110" at bounding box center [247, 172] width 57 height 16
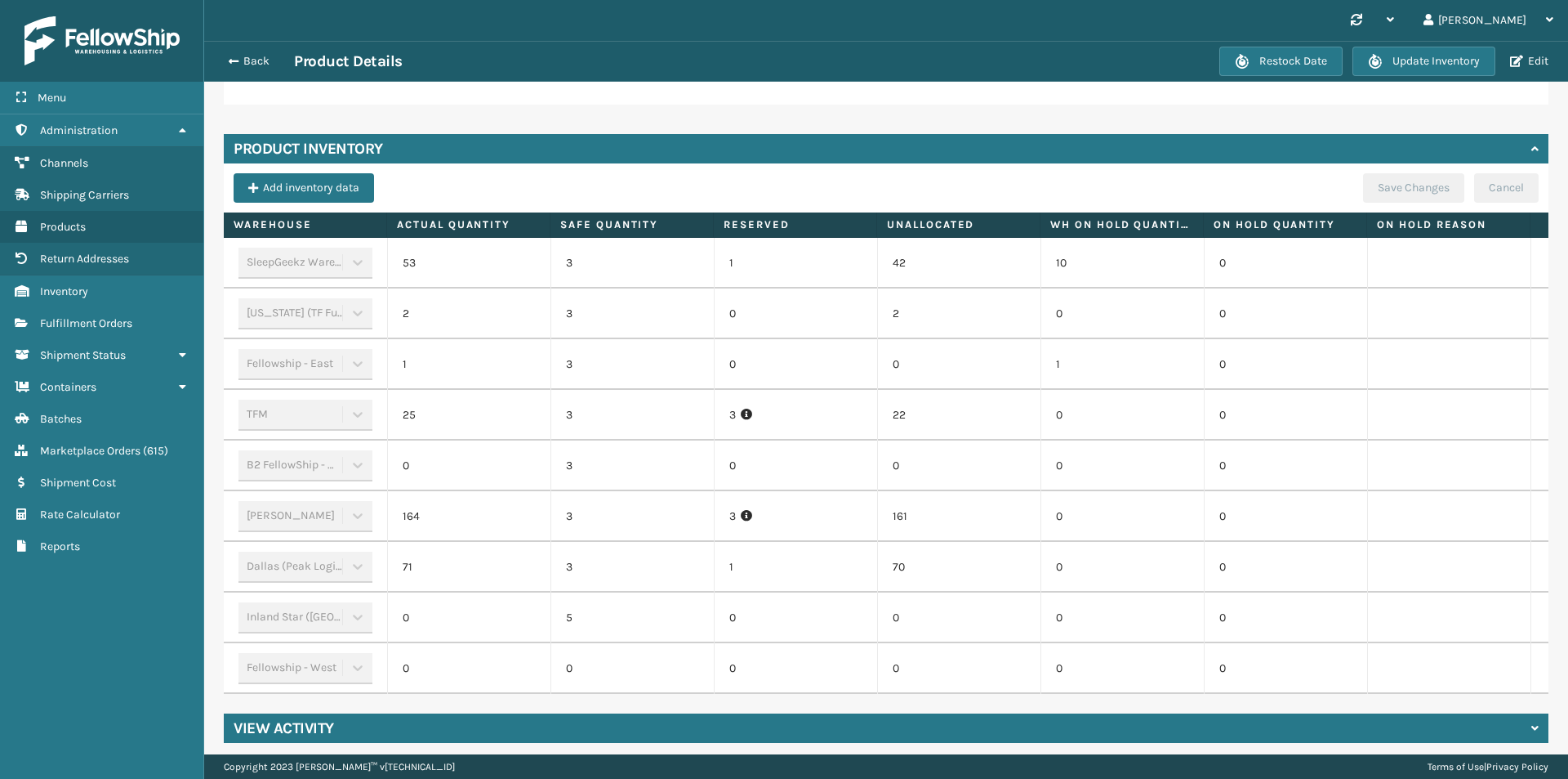
scroll to position [466, 0]
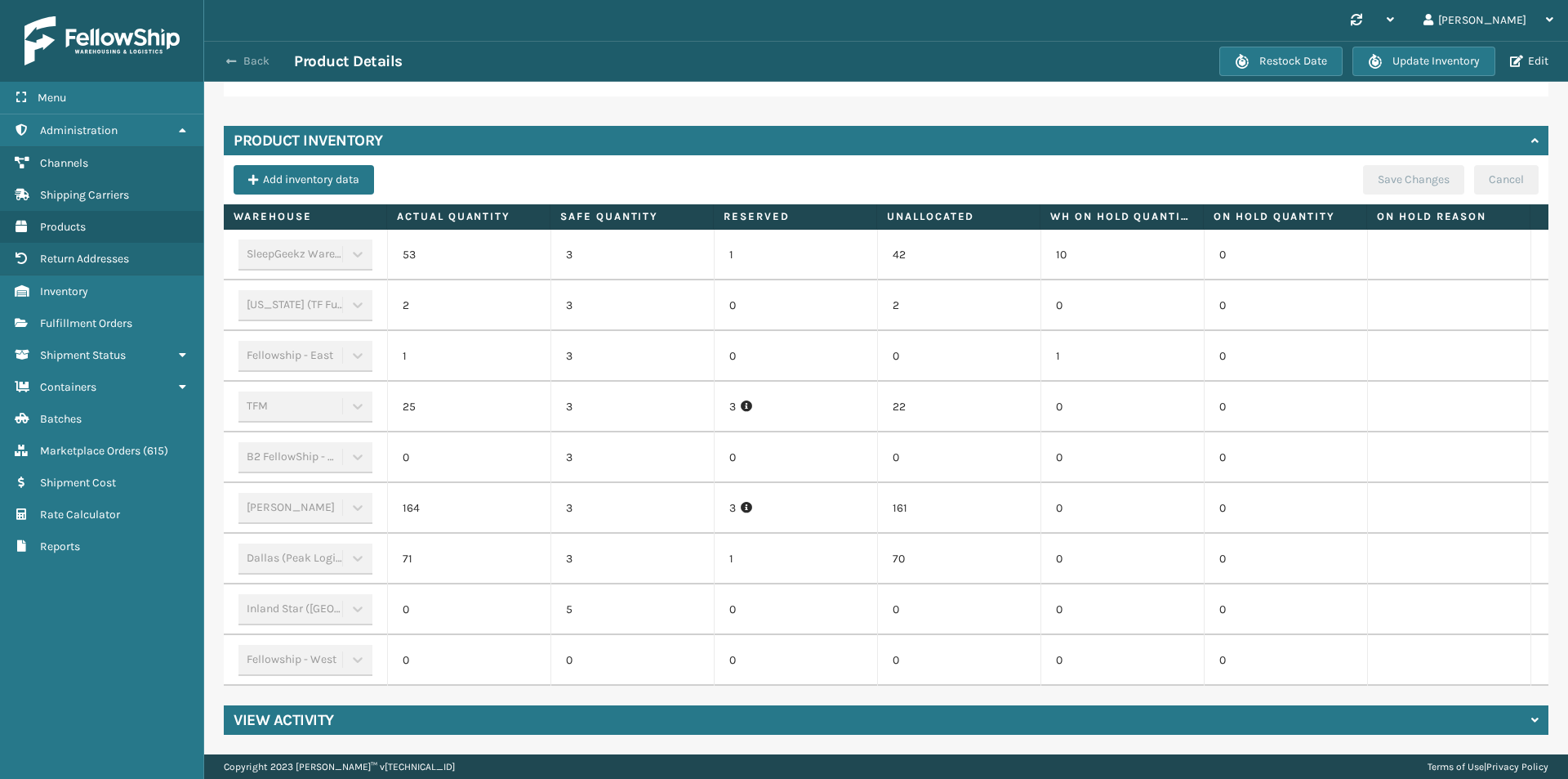
click at [262, 60] on button "Back" at bounding box center [256, 62] width 75 height 14
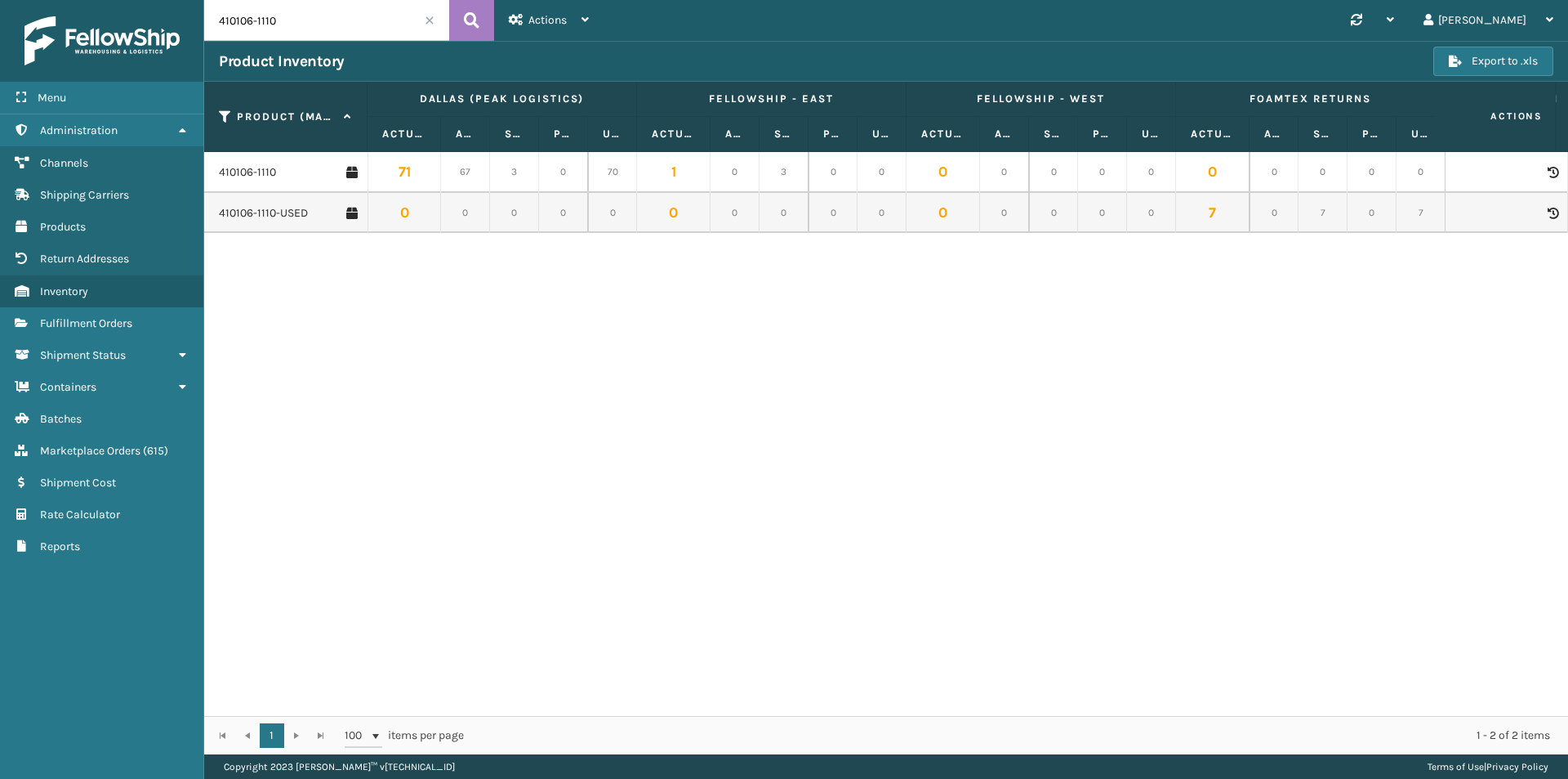
drag, startPoint x: 306, startPoint y: 25, endPoint x: 184, endPoint y: 24, distance: 122.0
click at [184, 0] on div "Menu Administration Channels Shipping Carriers Products Return Addresses Invent…" at bounding box center [784, 0] width 1568 height 0
paste input "079-117"
type input "410079-1170"
click at [473, 25] on icon at bounding box center [471, 20] width 15 height 24
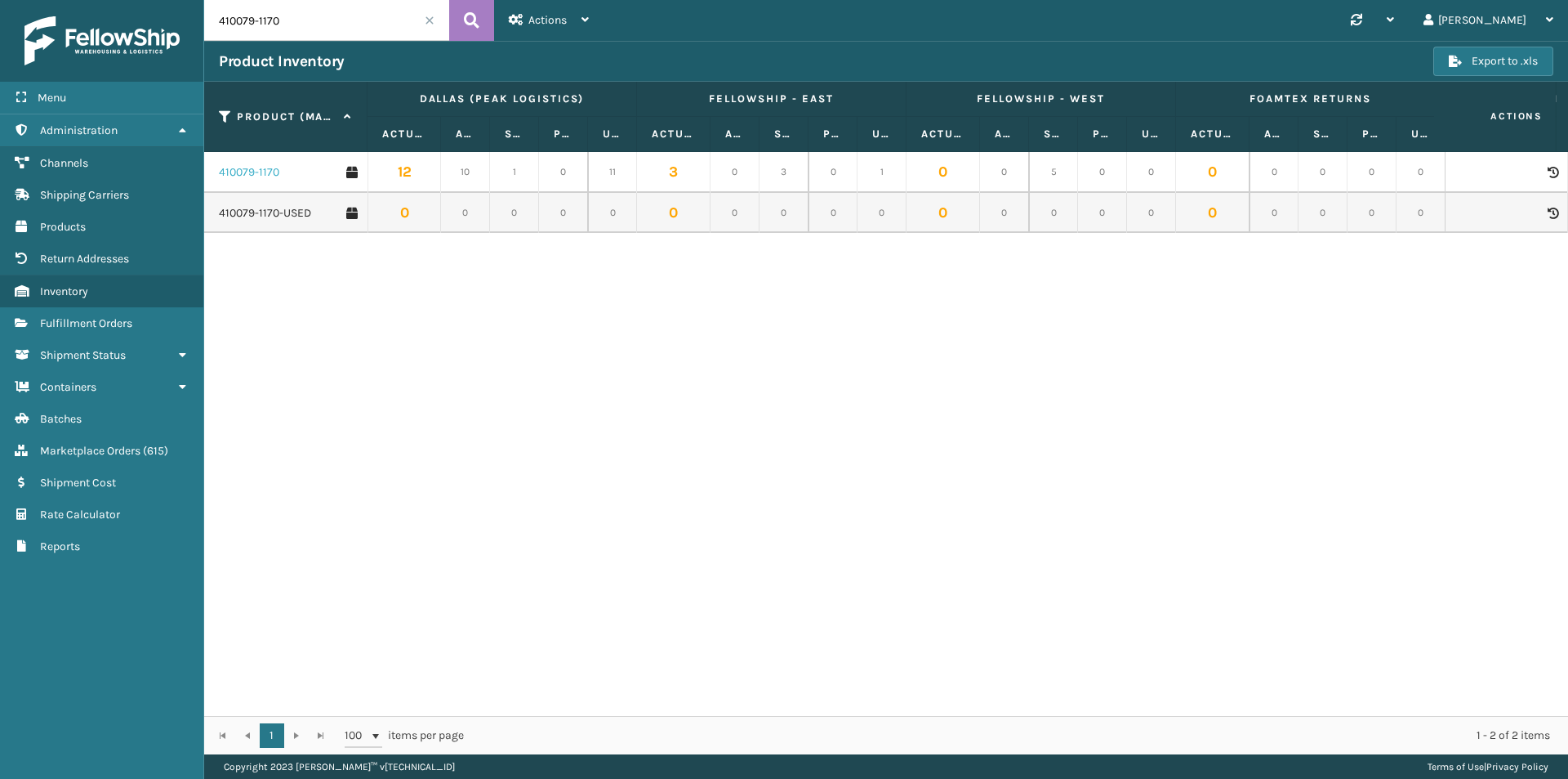
click at [246, 171] on link "410079-1170" at bounding box center [249, 172] width 61 height 16
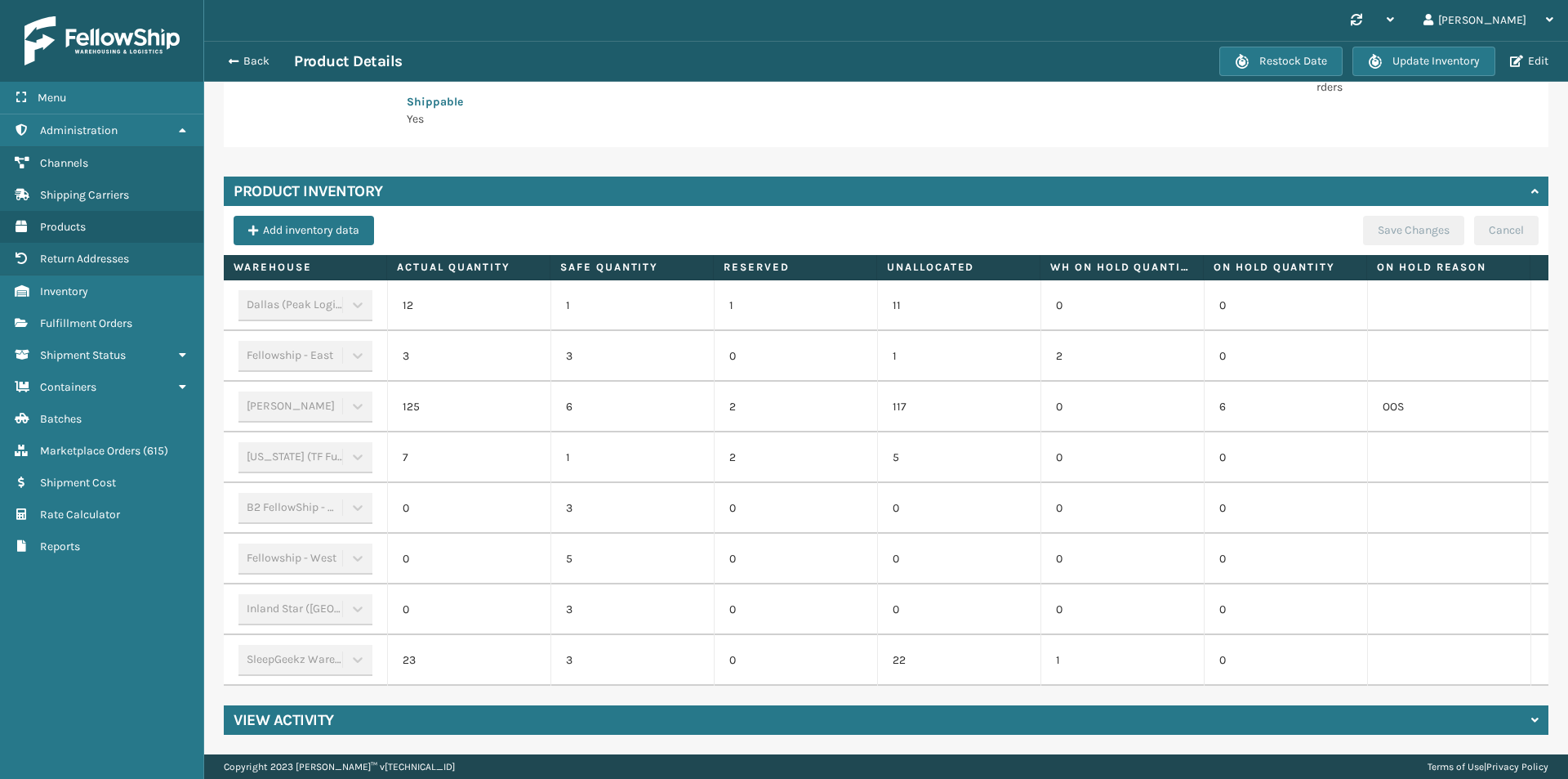
scroll to position [393, 0]
click at [252, 58] on button "Back" at bounding box center [256, 62] width 75 height 14
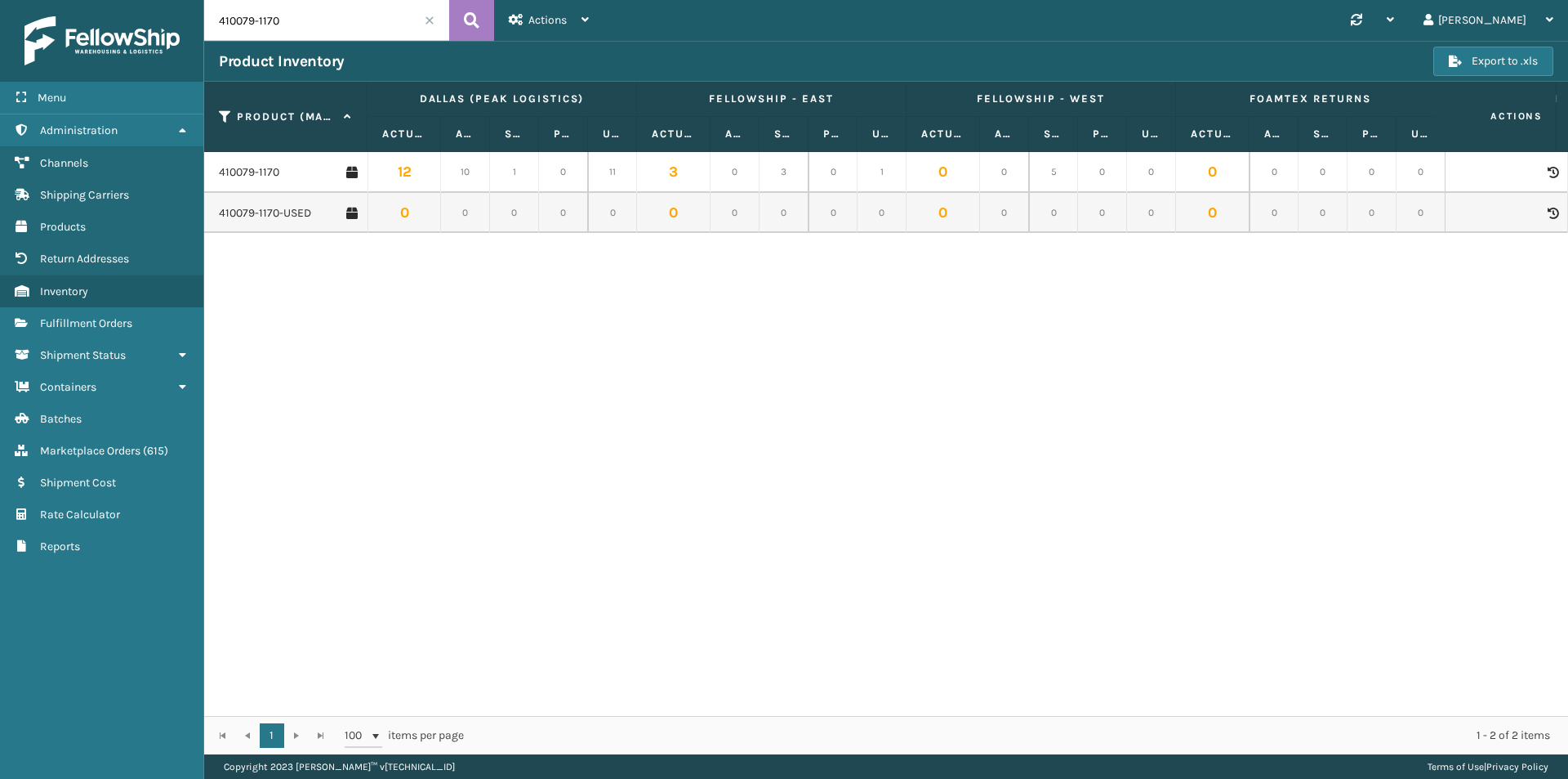
drag, startPoint x: 297, startPoint y: 20, endPoint x: 200, endPoint y: 20, distance: 97.0
click at [200, 0] on div "Menu Administration Channels Shipping Carriers Products Return Addresses Invent…" at bounding box center [784, 0] width 1568 height 0
paste input "167-111"
type input "410167-1110"
click at [476, 20] on icon at bounding box center [471, 20] width 15 height 24
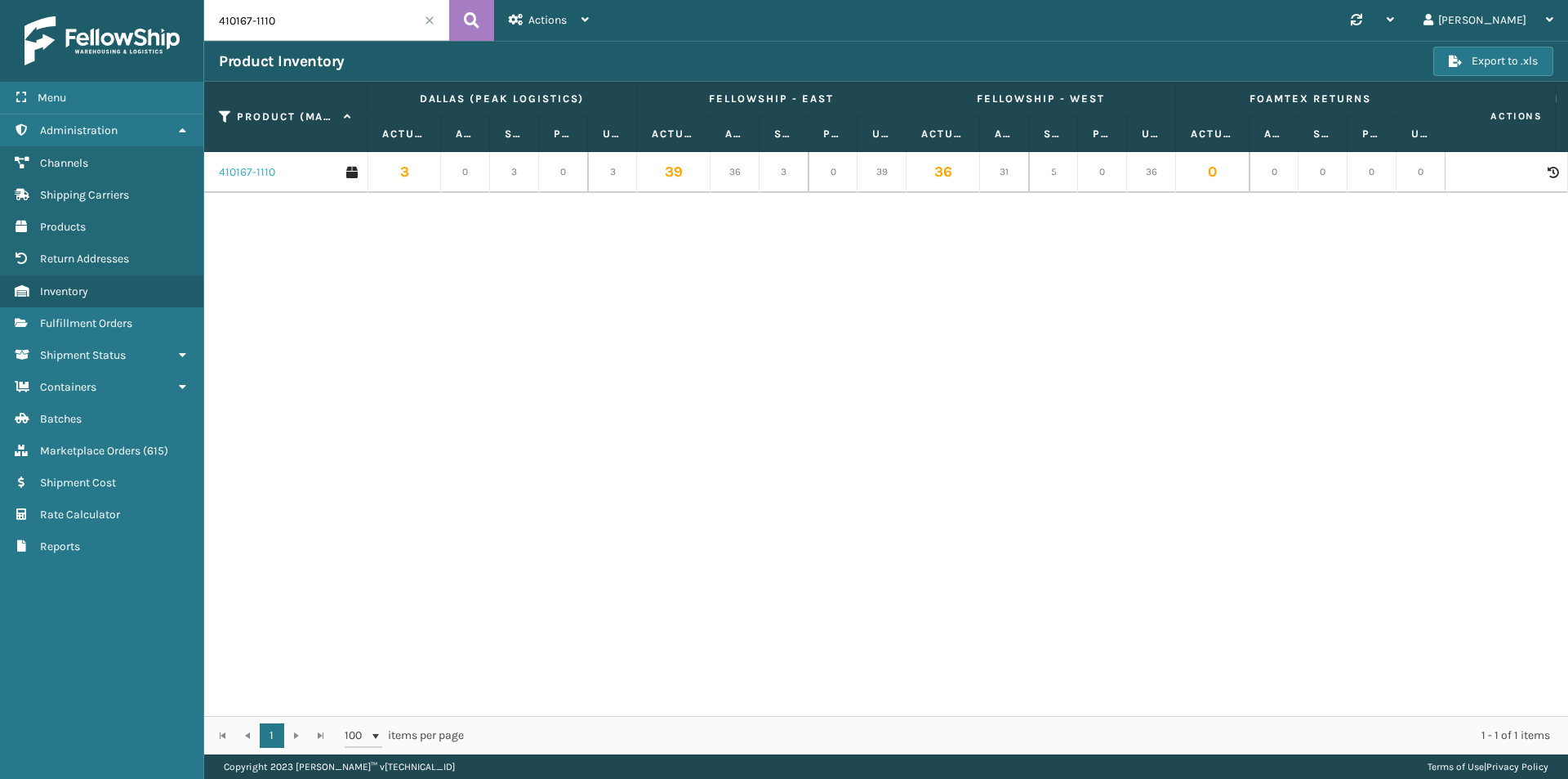
click at [246, 173] on link "410167-1110" at bounding box center [247, 172] width 56 height 16
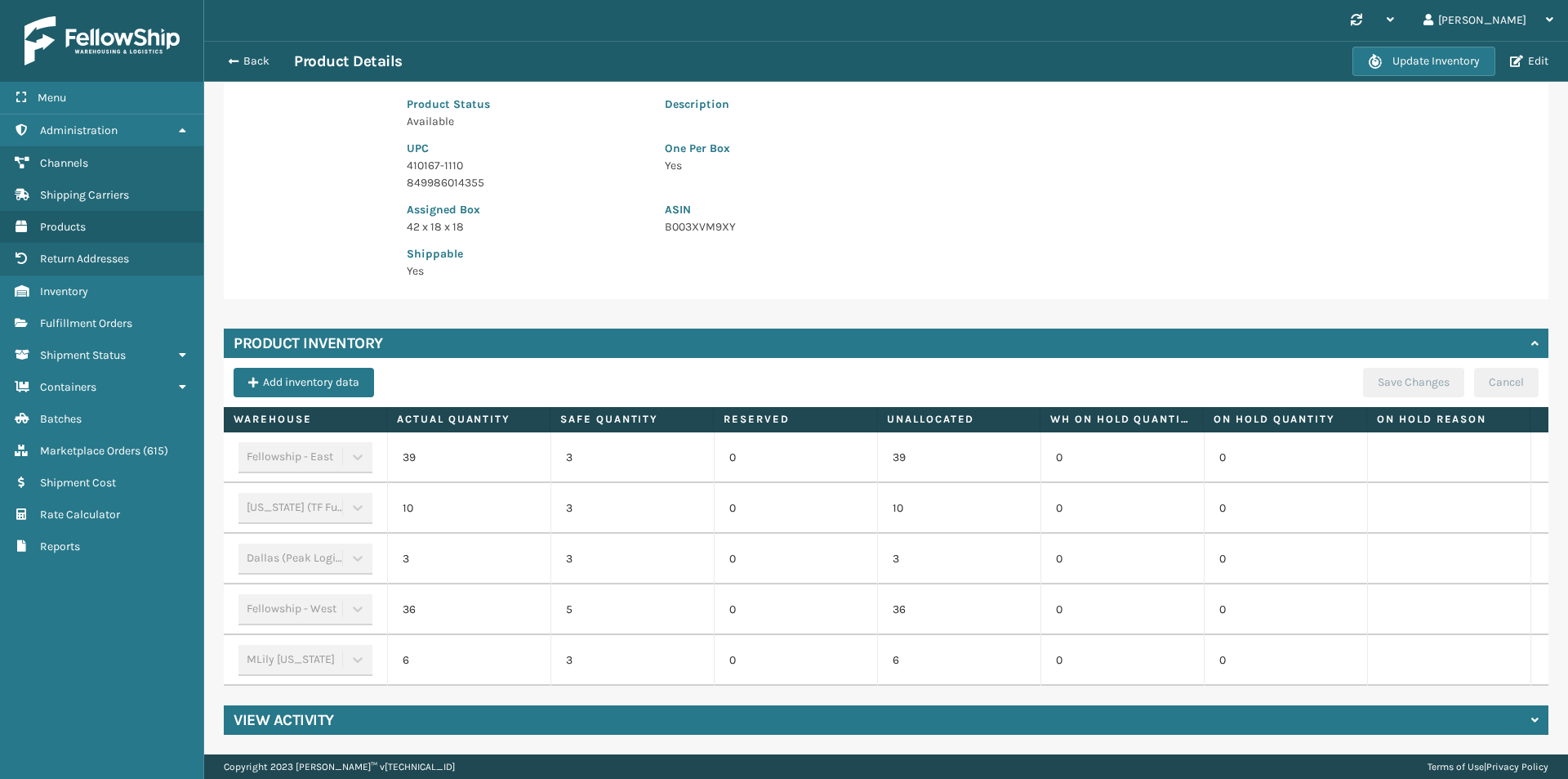
scroll to position [241, 0]
click at [252, 60] on button "Back" at bounding box center [256, 62] width 75 height 14
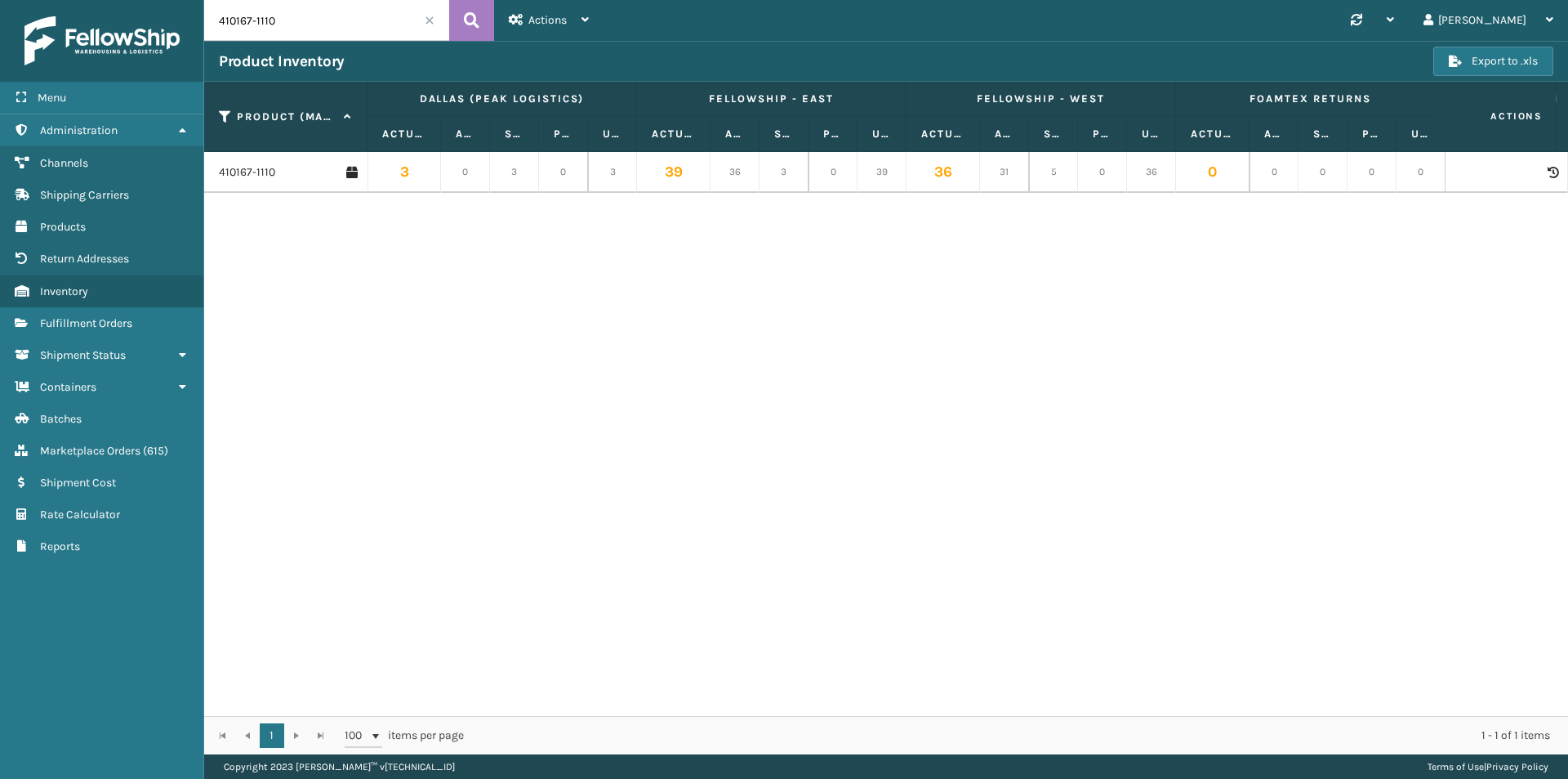
drag, startPoint x: 281, startPoint y: 27, endPoint x: 175, endPoint y: 26, distance: 106.0
click at [175, 0] on div "Menu Administration Channels Shipping Carriers Products Return Addresses Invent…" at bounding box center [784, 0] width 1568 height 0
paste input "3009-113"
type input "413009-1130"
click at [474, 23] on icon at bounding box center [471, 20] width 15 height 24
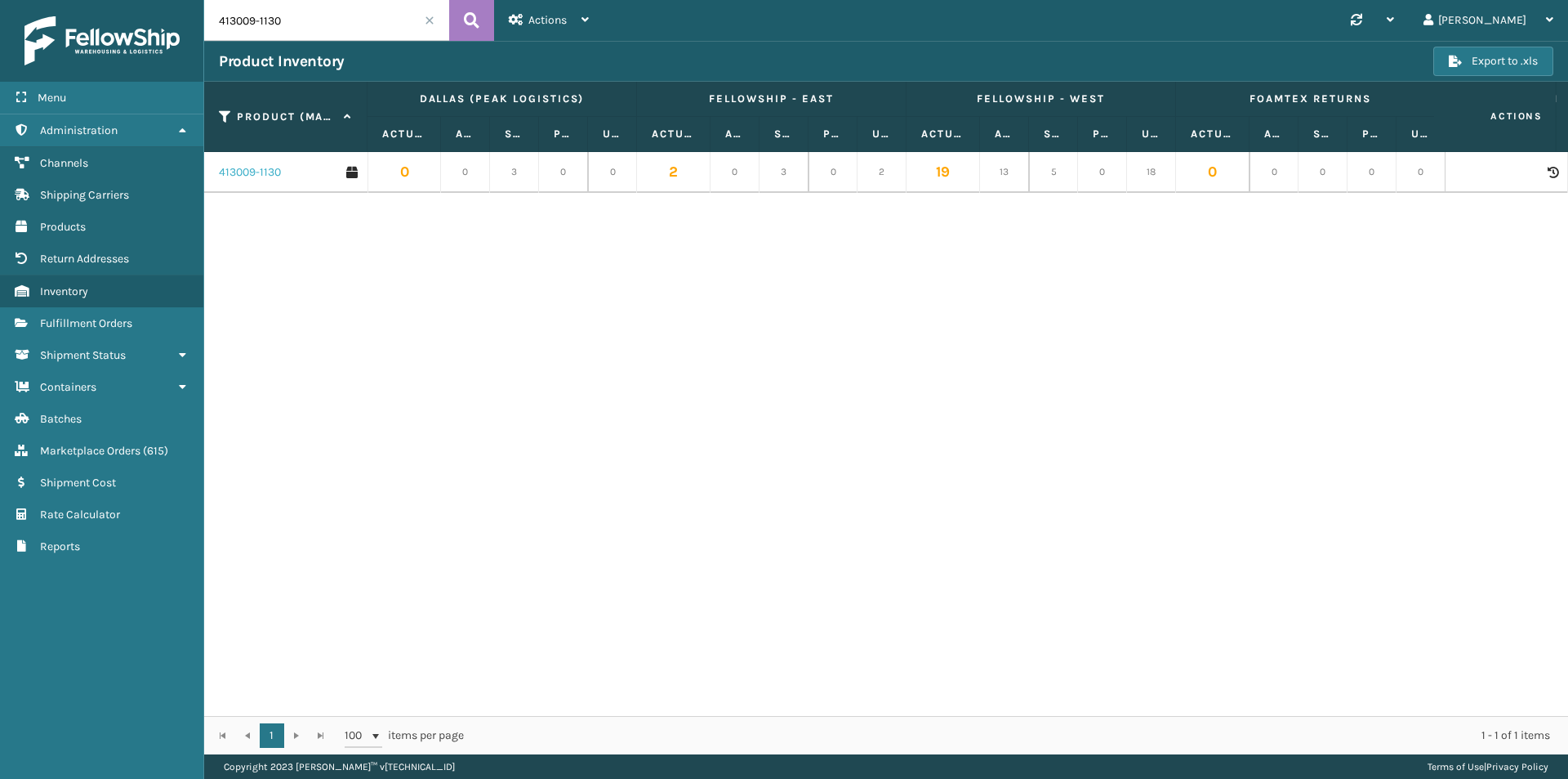
click at [247, 173] on link "413009-1130" at bounding box center [250, 172] width 62 height 16
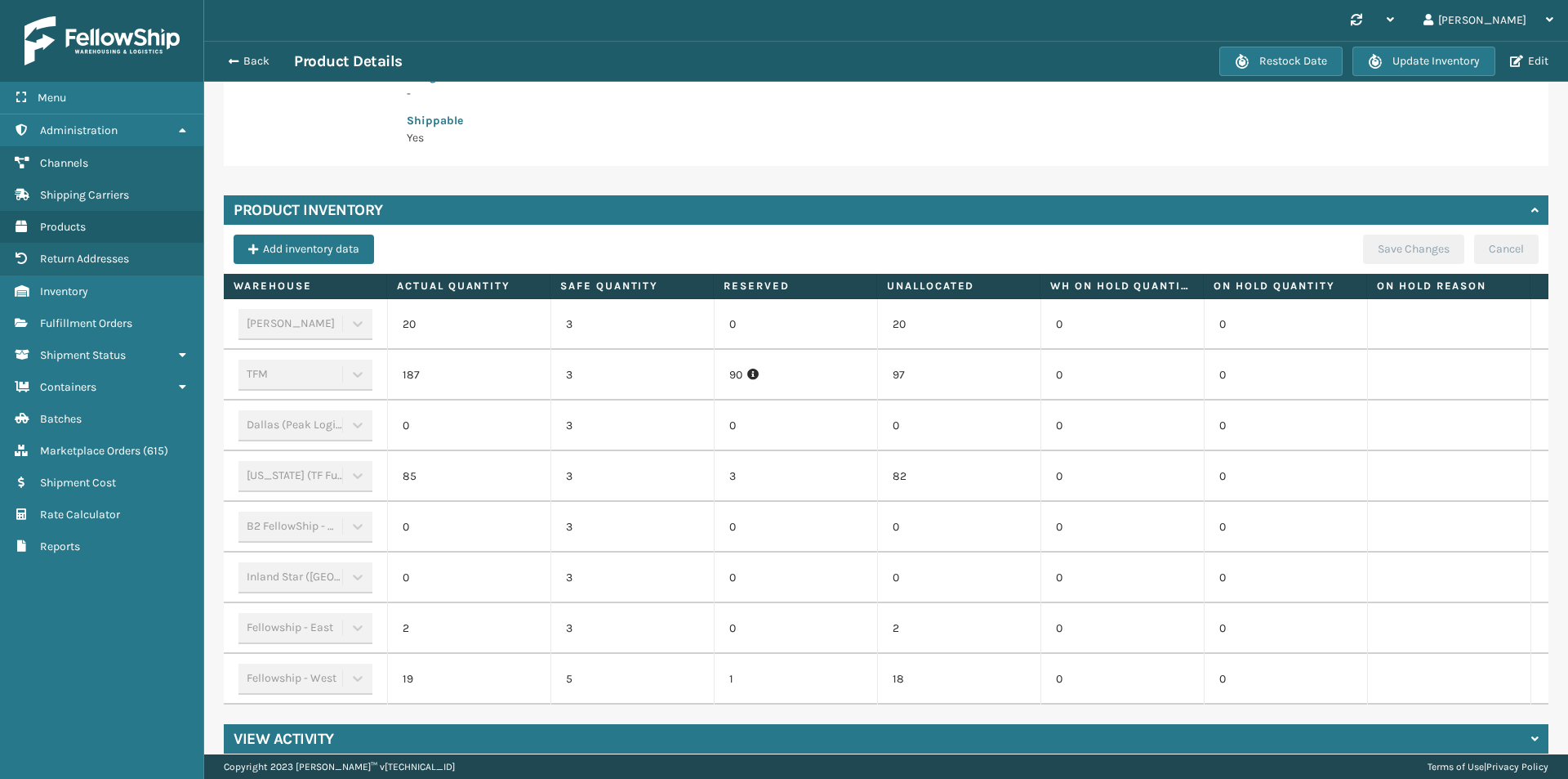
scroll to position [393, 0]
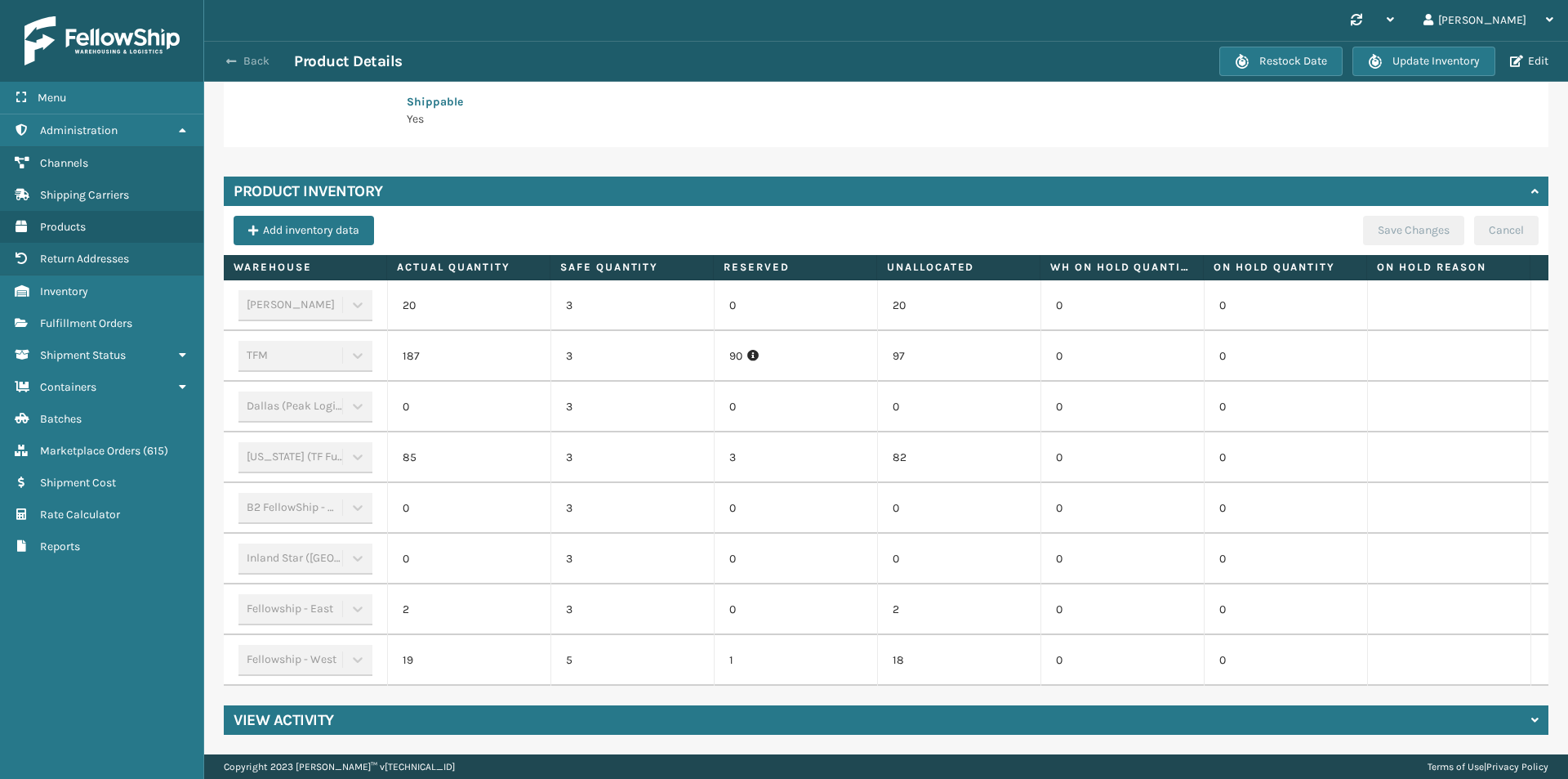
click at [252, 60] on button "Back" at bounding box center [256, 62] width 75 height 14
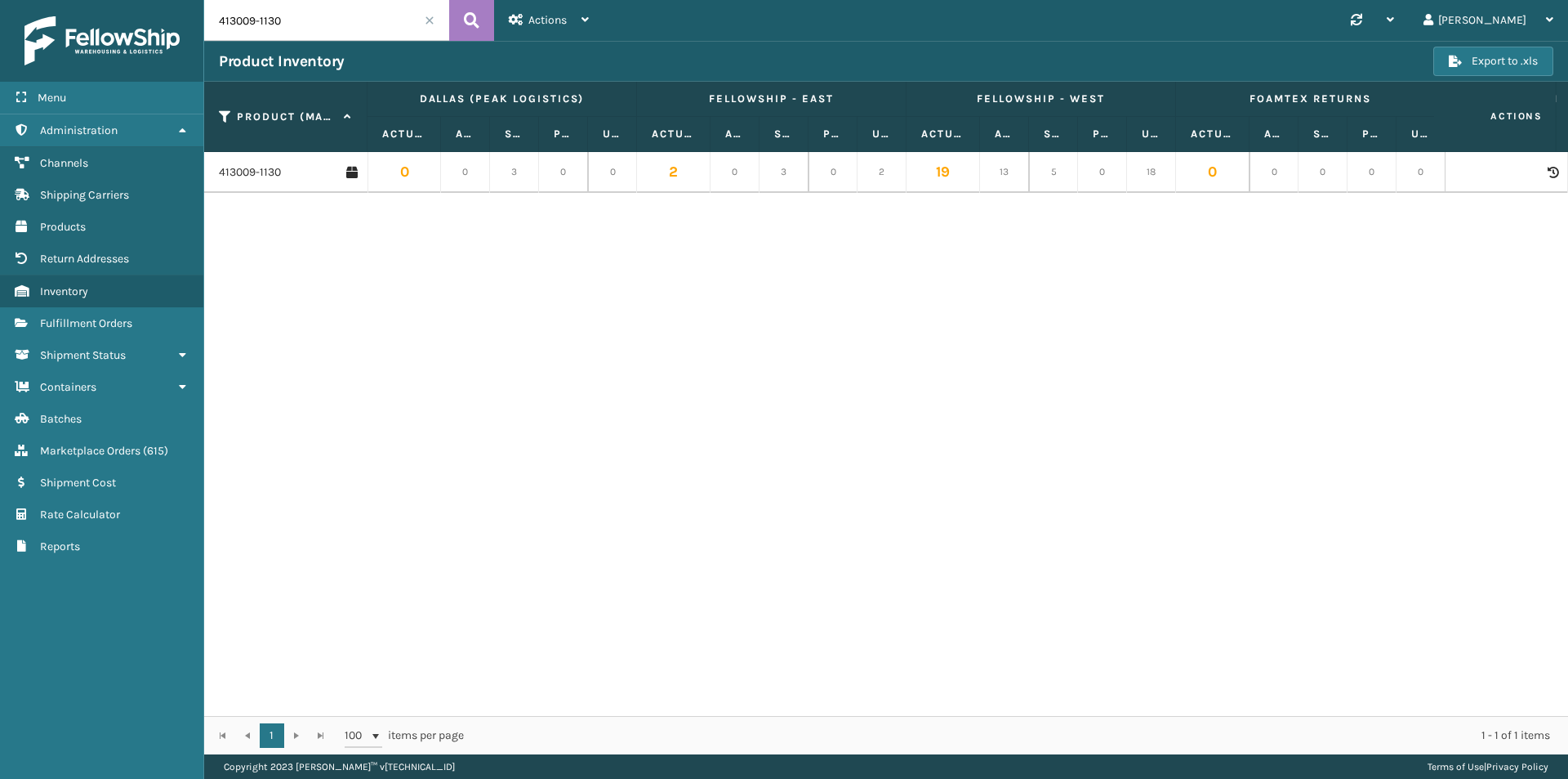
drag, startPoint x: 293, startPoint y: 21, endPoint x: 193, endPoint y: 29, distance: 100.3
click at [193, 0] on div "Menu Administration Channels Shipping Carriers Products Return Addresses Invent…" at bounding box center [784, 0] width 1568 height 0
paste input "0167-111"
type input "410167-1110"
click at [268, 178] on link "410167-1110" at bounding box center [247, 172] width 56 height 16
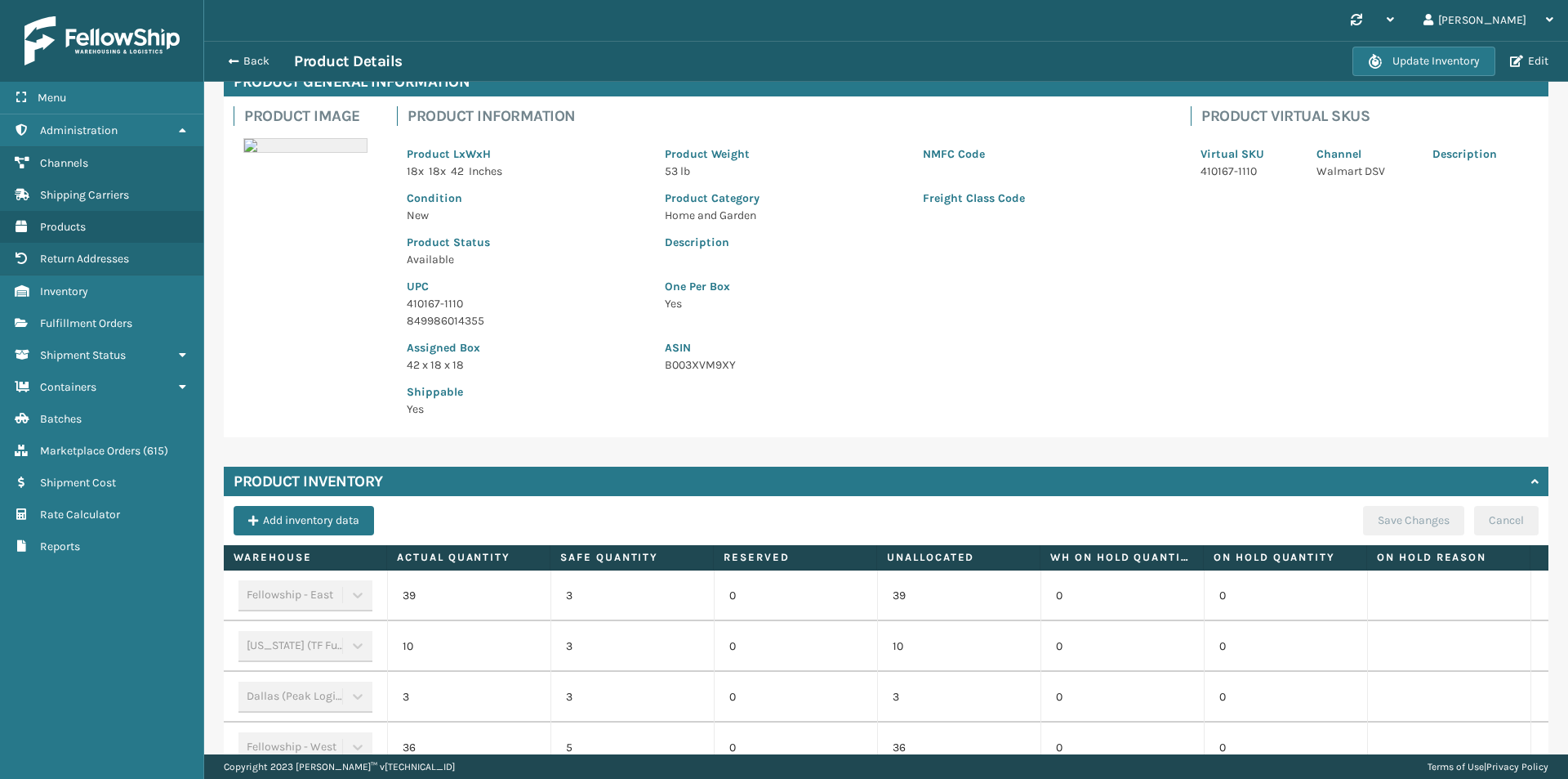
scroll to position [241, 0]
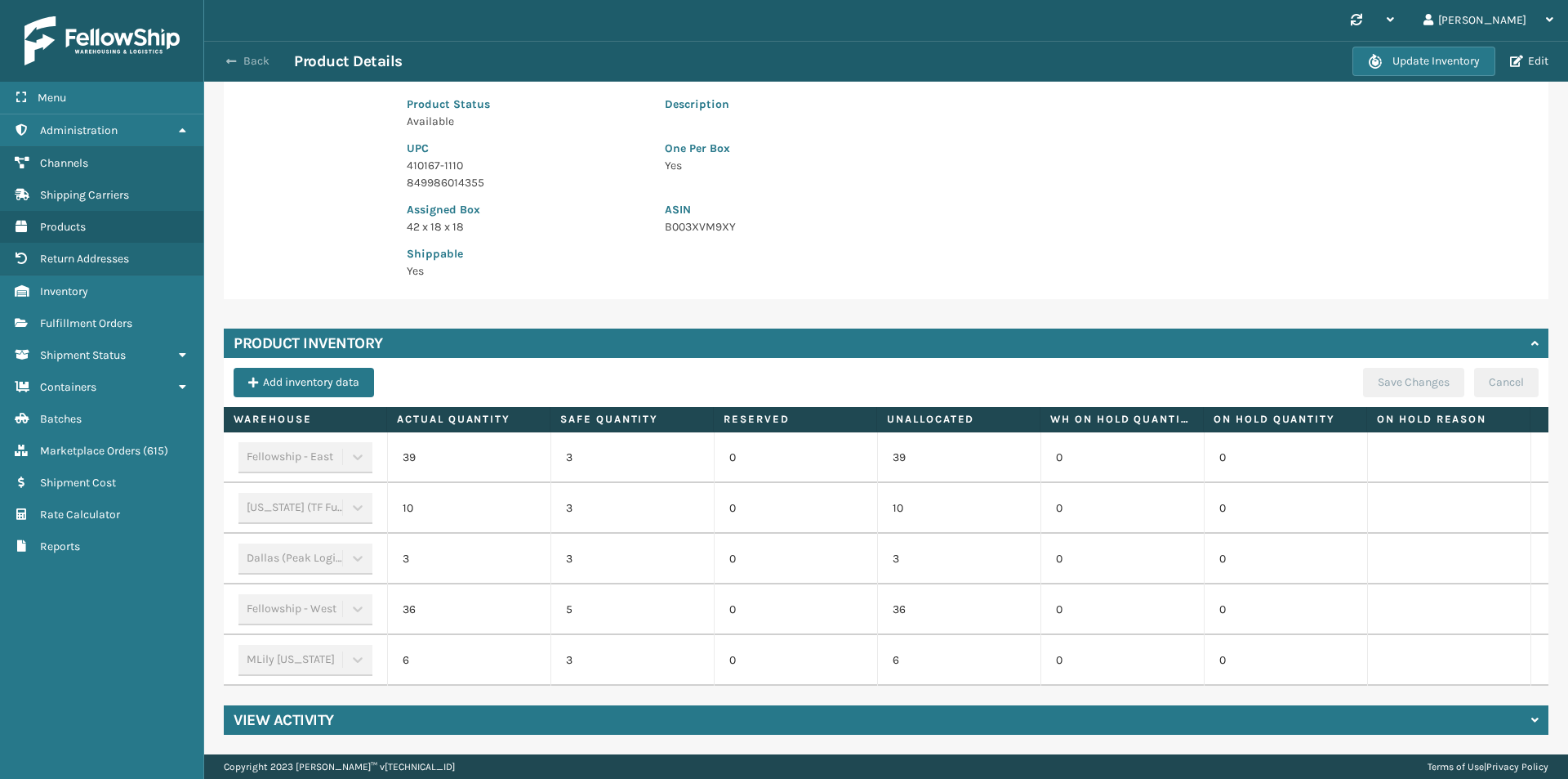
click at [253, 65] on button "Back" at bounding box center [256, 62] width 75 height 14
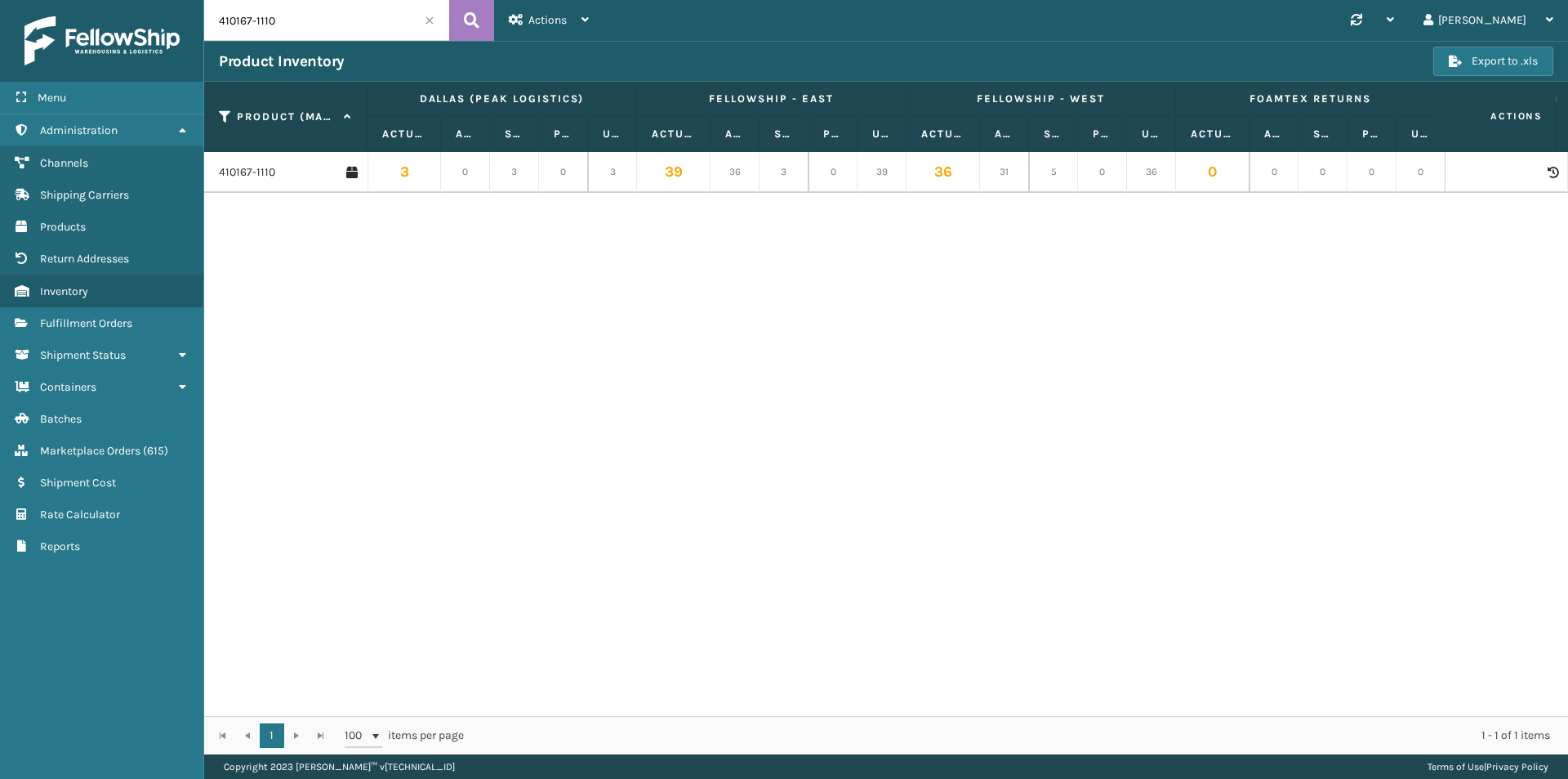
drag, startPoint x: 319, startPoint y: 19, endPoint x: 154, endPoint y: 21, distance: 165.0
click at [154, 0] on div "Menu Administration Channels Shipping Carriers Products Return Addresses Invent…" at bounding box center [784, 0] width 1568 height 0
paste input "3009-113"
type input "413009-1130"
click at [253, 175] on link "413009-1130" at bounding box center [250, 172] width 62 height 16
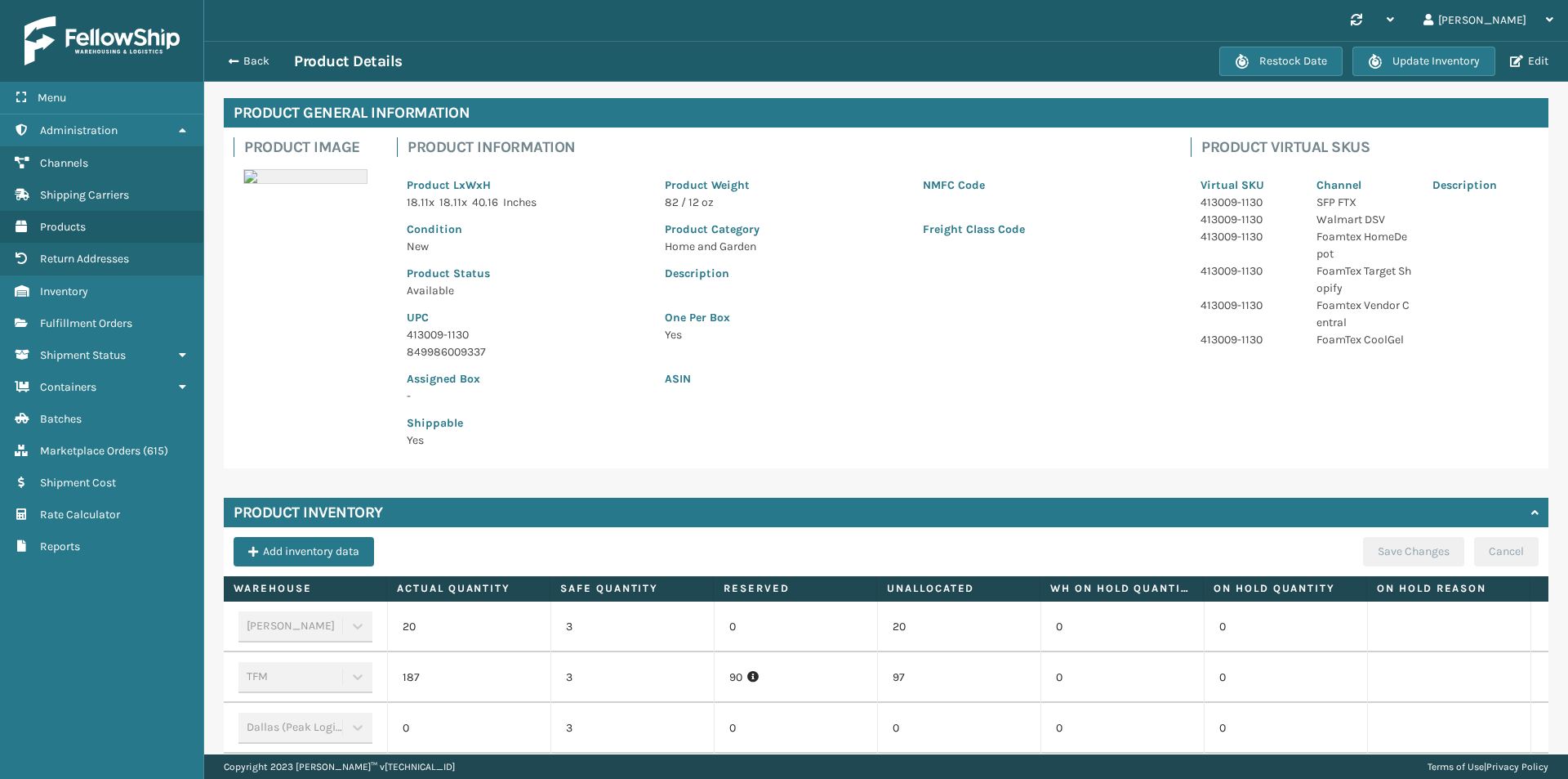
scroll to position [393, 0]
